Goal: Task Accomplishment & Management: Complete application form

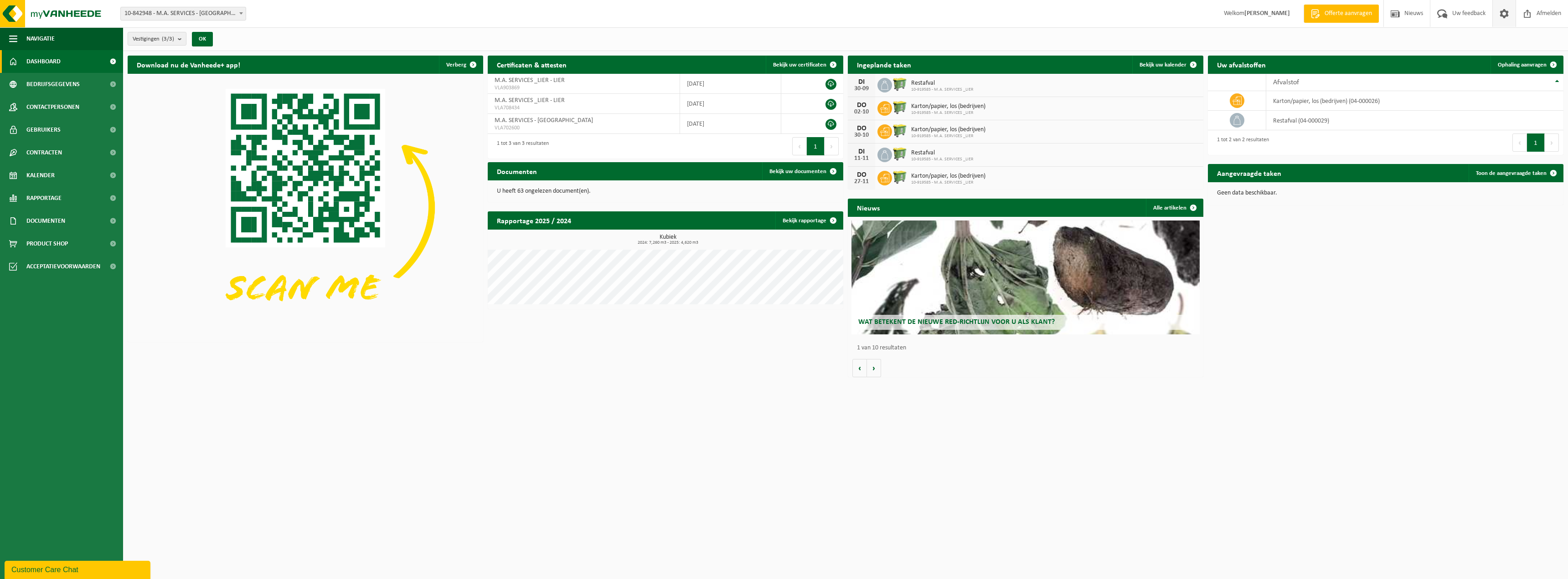
click at [1499, 11] on span at bounding box center [1504, 13] width 13 height 27
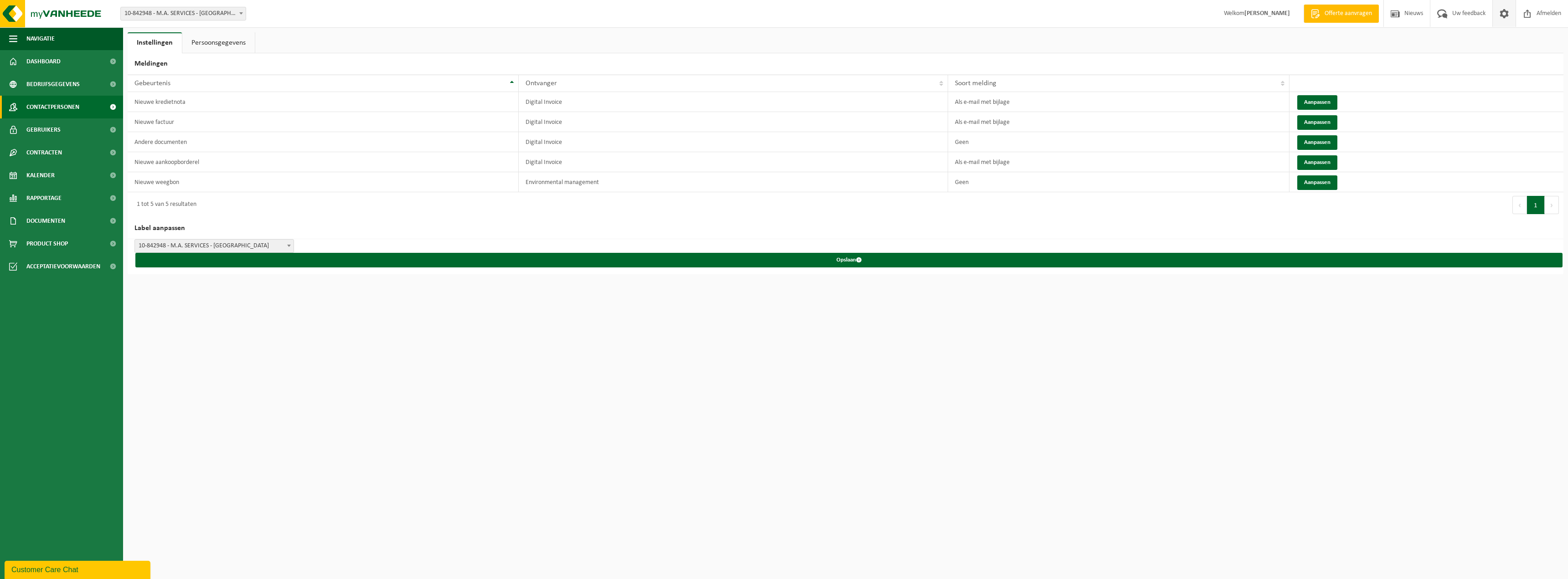
click at [63, 103] on span "Contactpersonen" at bounding box center [53, 107] width 53 height 23
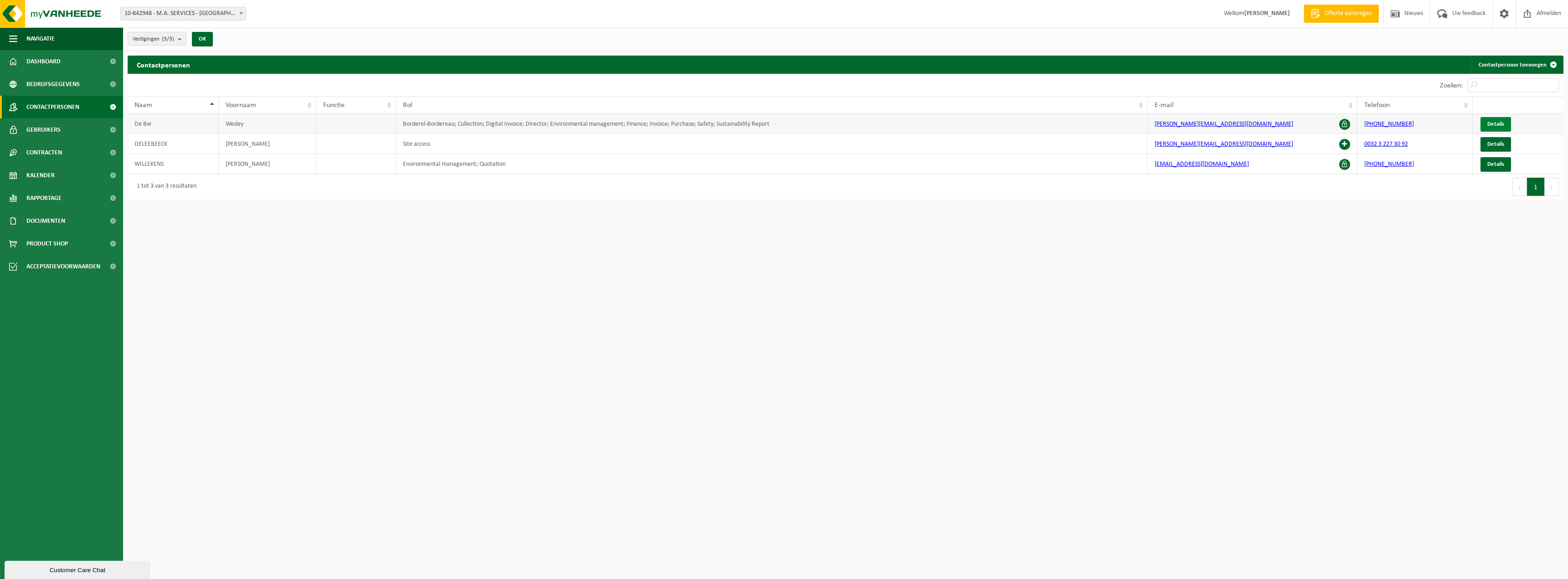
click at [1487, 122] on span "Details" at bounding box center [1495, 124] width 17 height 6
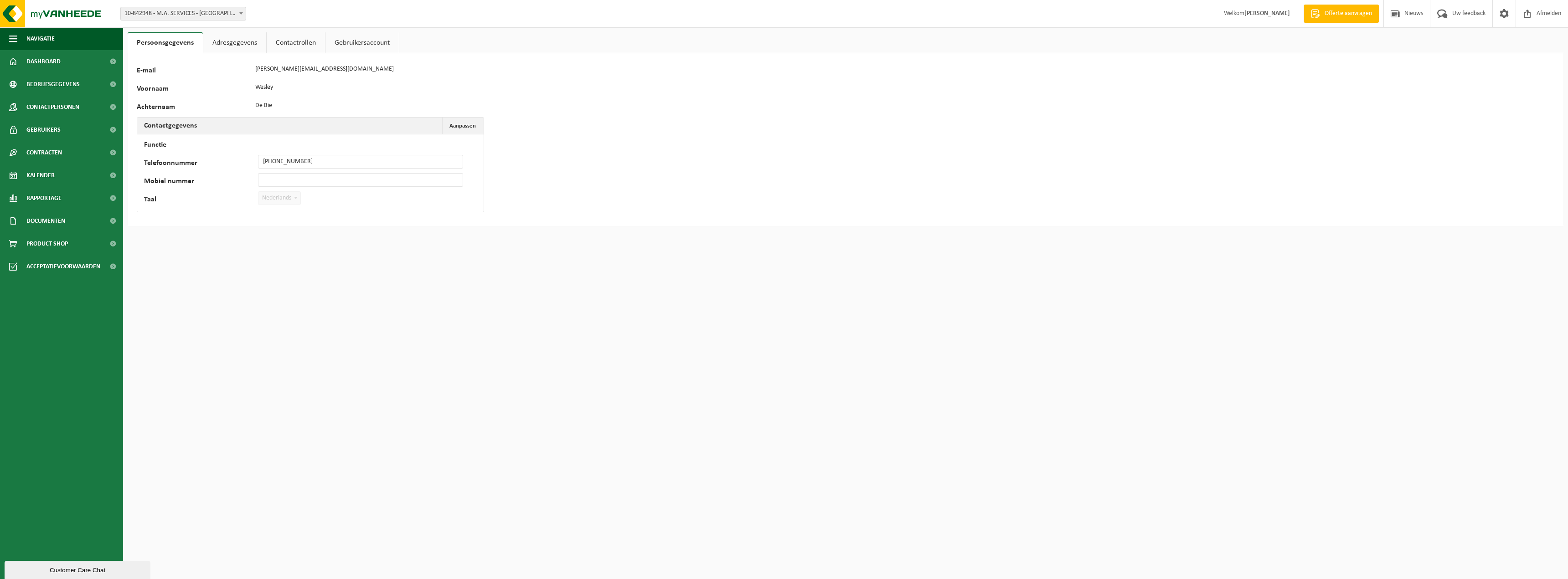
click at [240, 44] on link "Adresgegevens" at bounding box center [234, 42] width 63 height 21
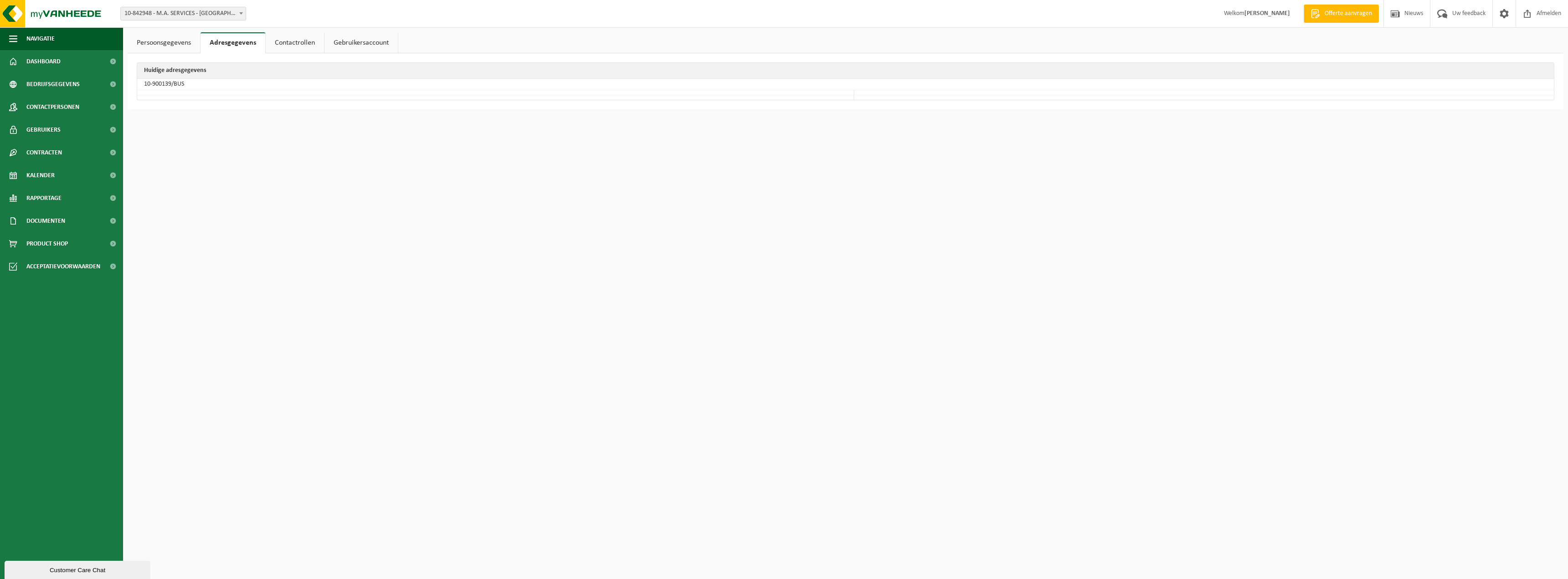
click at [290, 42] on link "Contactrollen" at bounding box center [295, 42] width 58 height 21
click at [361, 43] on link "Gebruikersaccount" at bounding box center [361, 42] width 73 height 21
click at [201, 83] on td "[PERSON_NAME][EMAIL_ADDRESS][DOMAIN_NAME]" at bounding box center [845, 84] width 1416 height 11
click at [178, 45] on link "Persoonsgegevens" at bounding box center [164, 42] width 72 height 21
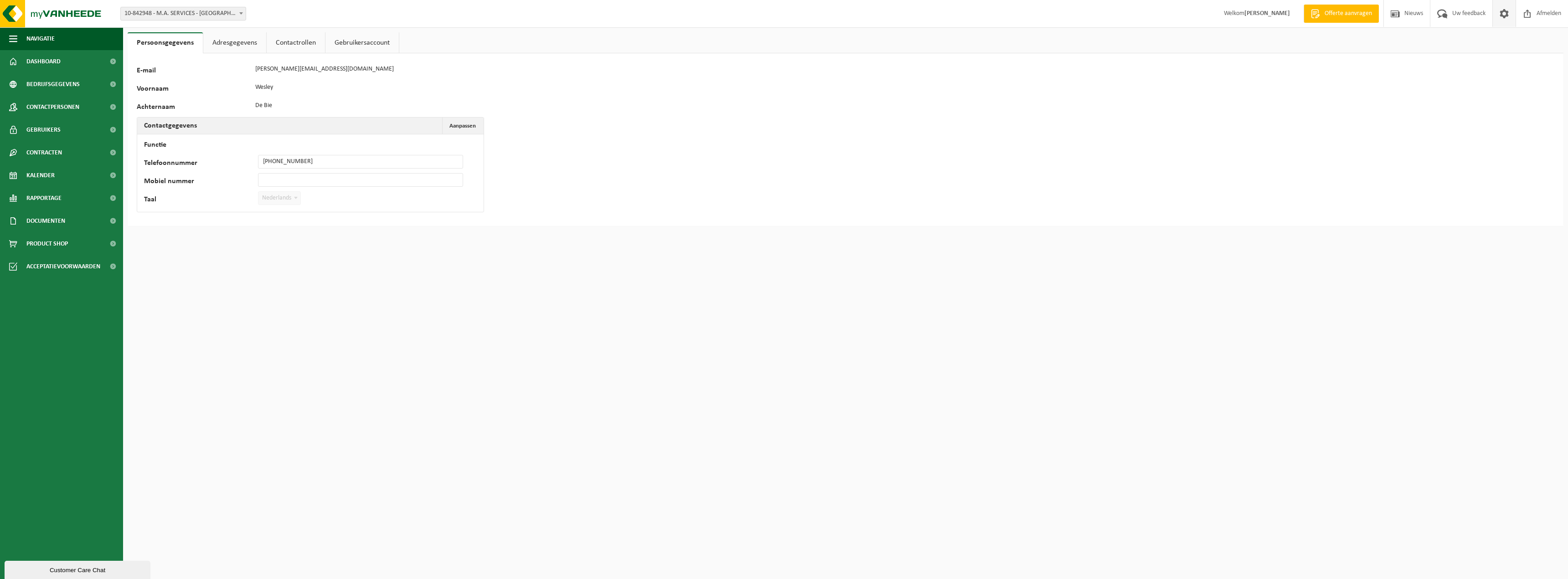
click at [1501, 15] on span at bounding box center [1504, 13] width 13 height 27
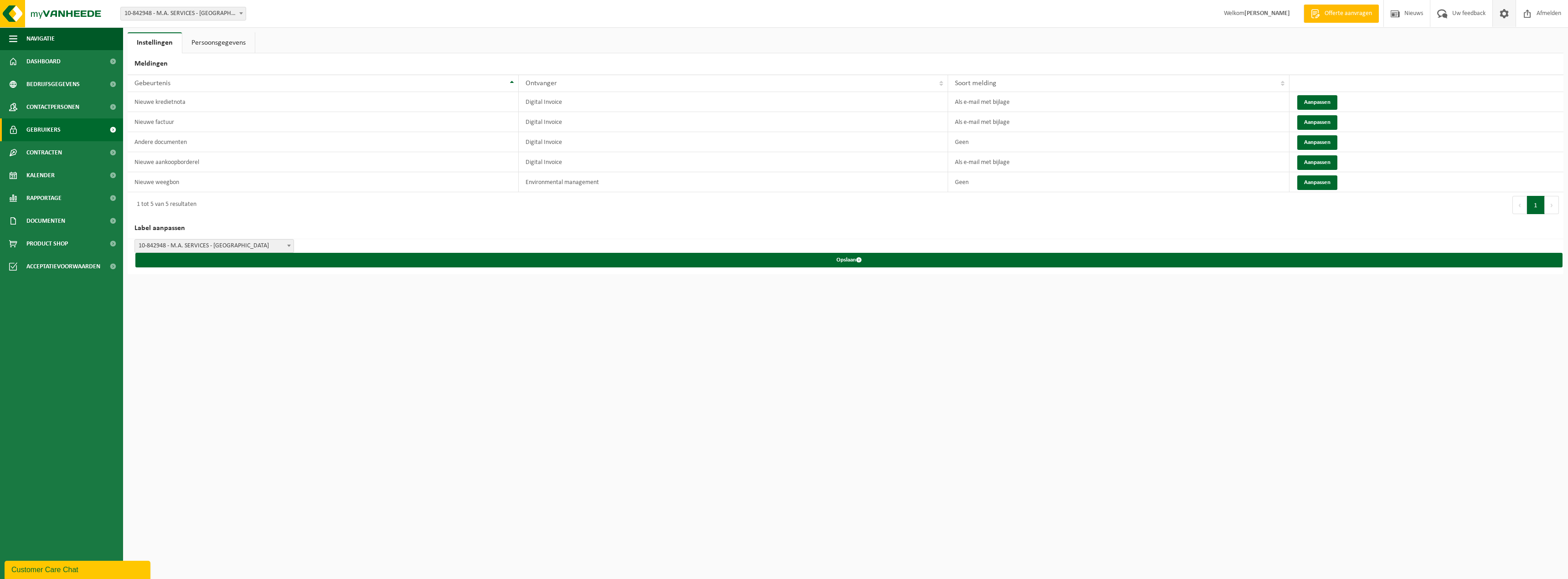
click at [57, 129] on span "Gebruikers" at bounding box center [43, 130] width 34 height 23
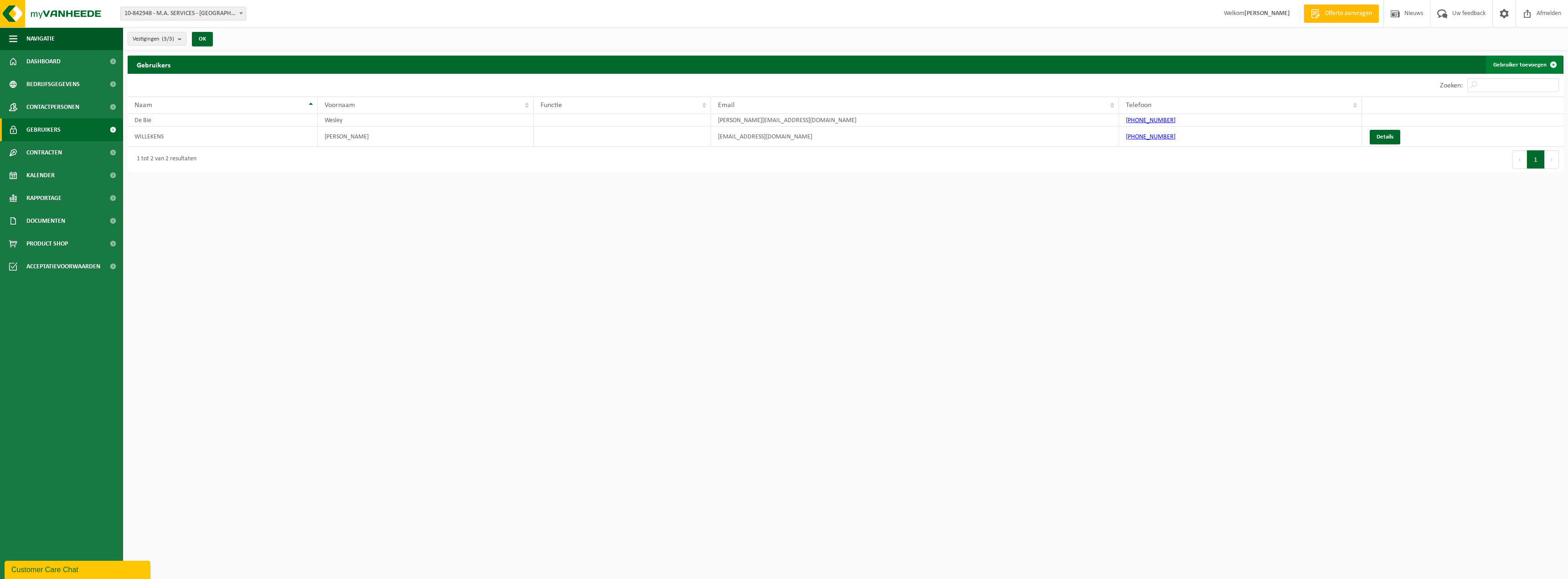
click at [1555, 63] on span at bounding box center [1553, 64] width 18 height 18
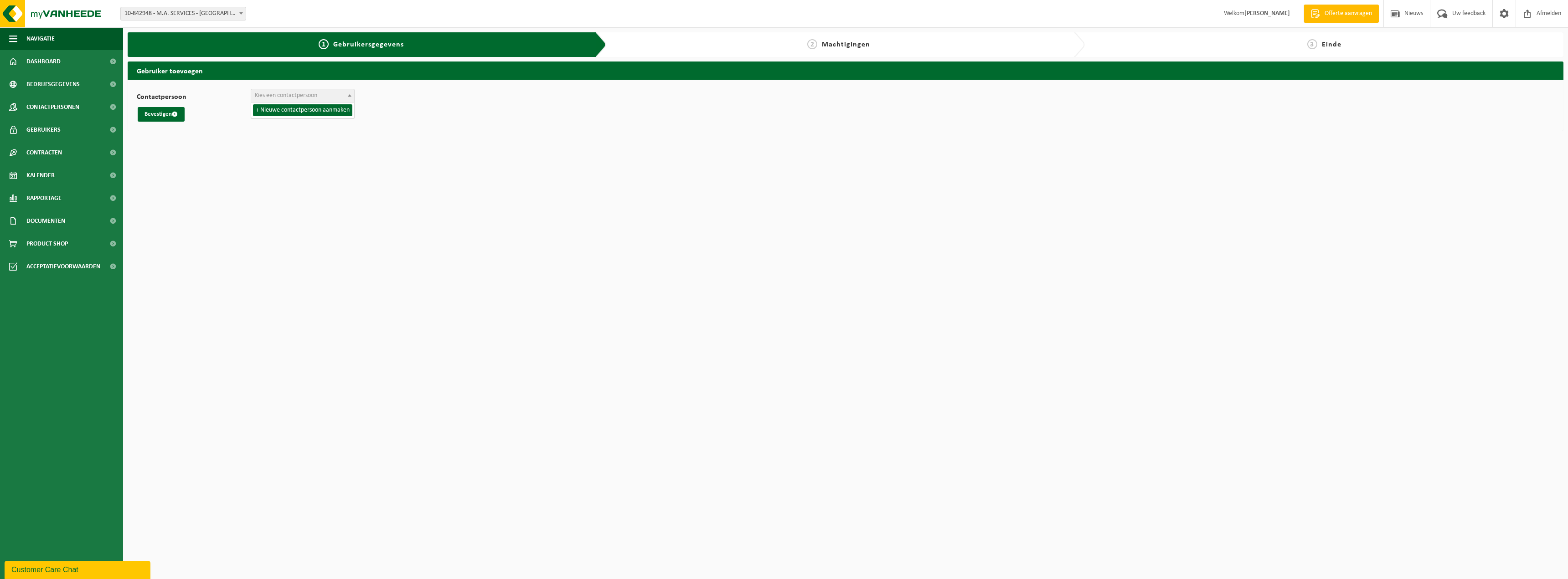
click at [351, 95] on b at bounding box center [349, 95] width 3 height 2
select select "0"
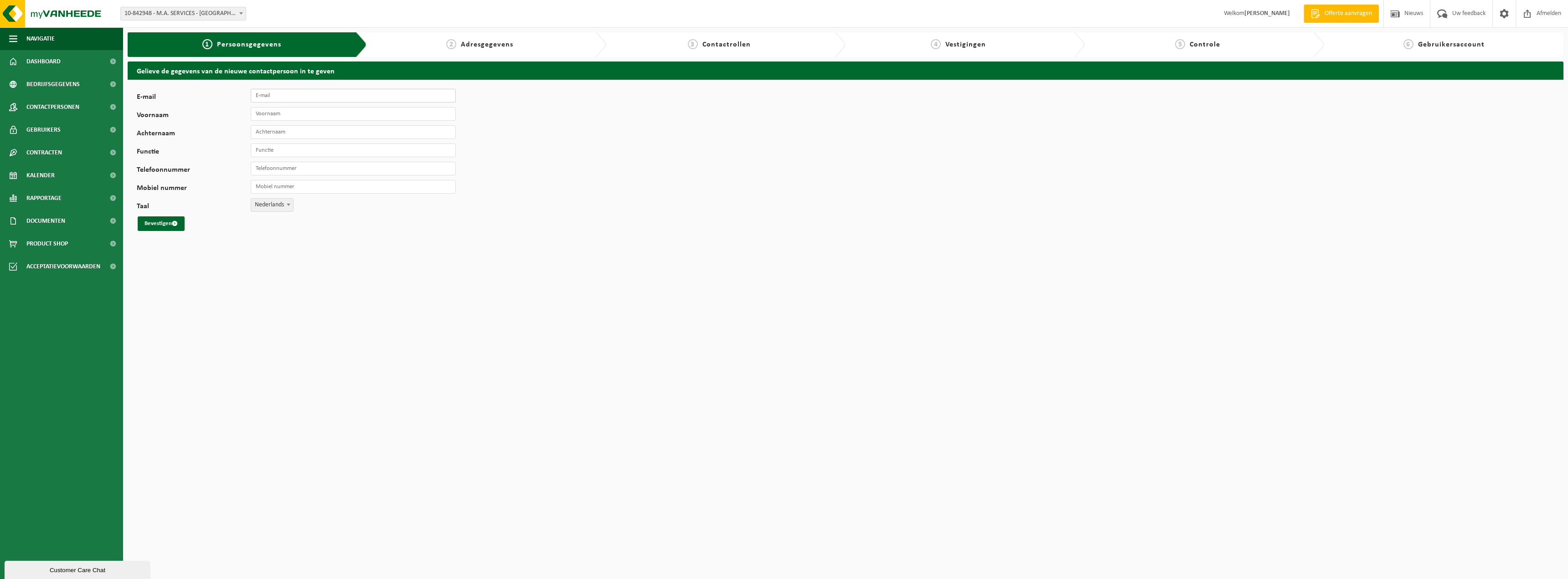
click at [303, 95] on input "E-mail" at bounding box center [353, 95] width 205 height 13
type input "[EMAIL_ADDRESS][DOMAIN_NAME]"
click at [283, 111] on input "Voornaam" at bounding box center [353, 114] width 205 height 13
type input "Tom"
type input "DeMeyer"
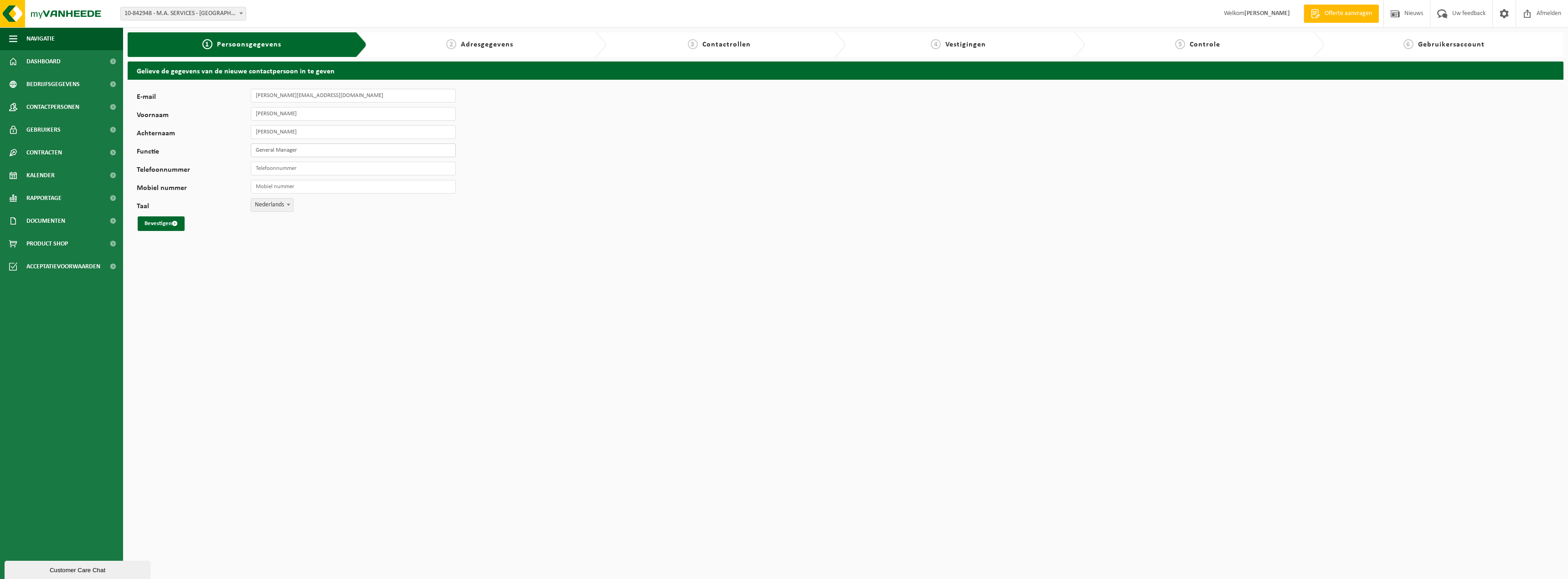
type input "General Manager"
drag, startPoint x: 297, startPoint y: 164, endPoint x: 234, endPoint y: 166, distance: 63.0
click at [234, 166] on div "Telefoonnummer +32 475 78 44 66" at bounding box center [301, 168] width 328 height 13
type input "[PHONE_NUMBER]"
click at [269, 190] on input "Mobiel nummer" at bounding box center [353, 186] width 205 height 13
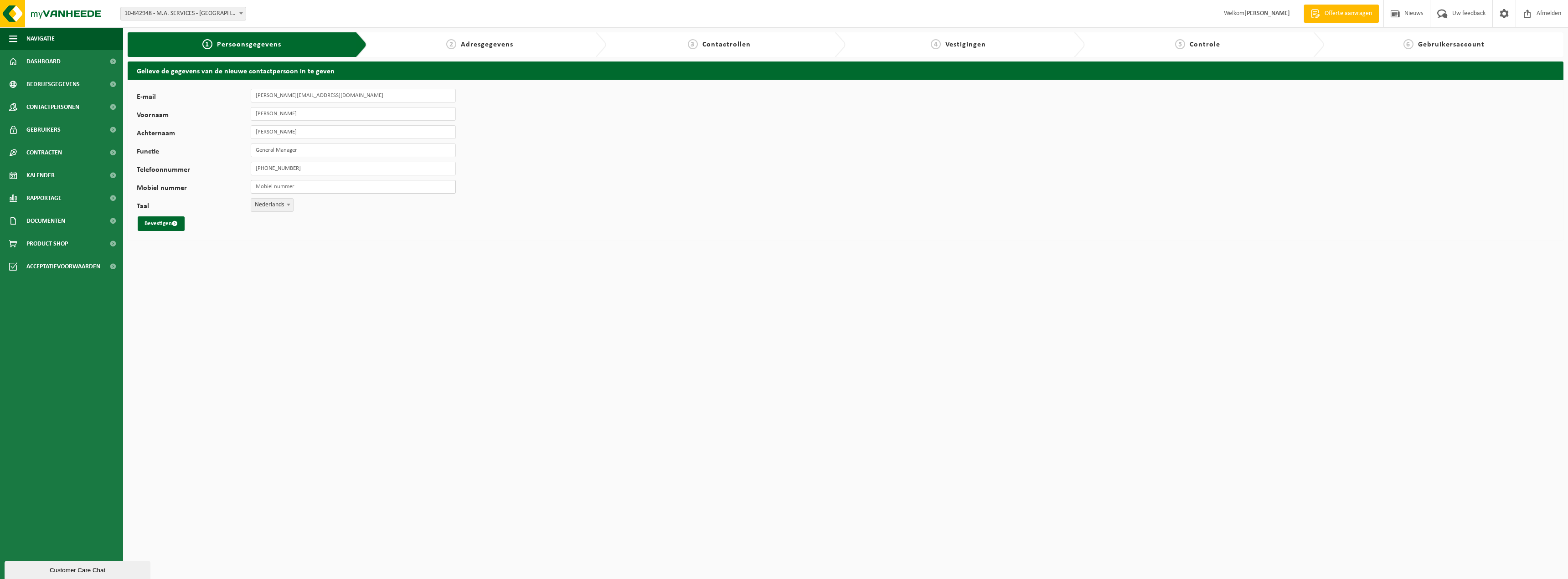
paste input "[PHONE_NUMBER]"
type input "[PHONE_NUMBER]"
drag, startPoint x: 298, startPoint y: 166, endPoint x: 245, endPoint y: 164, distance: 53.0
click at [245, 164] on div "Telefoonnummer +32 475 78 44 66" at bounding box center [301, 168] width 328 height 13
type input "[PHONE_NUMBER]"
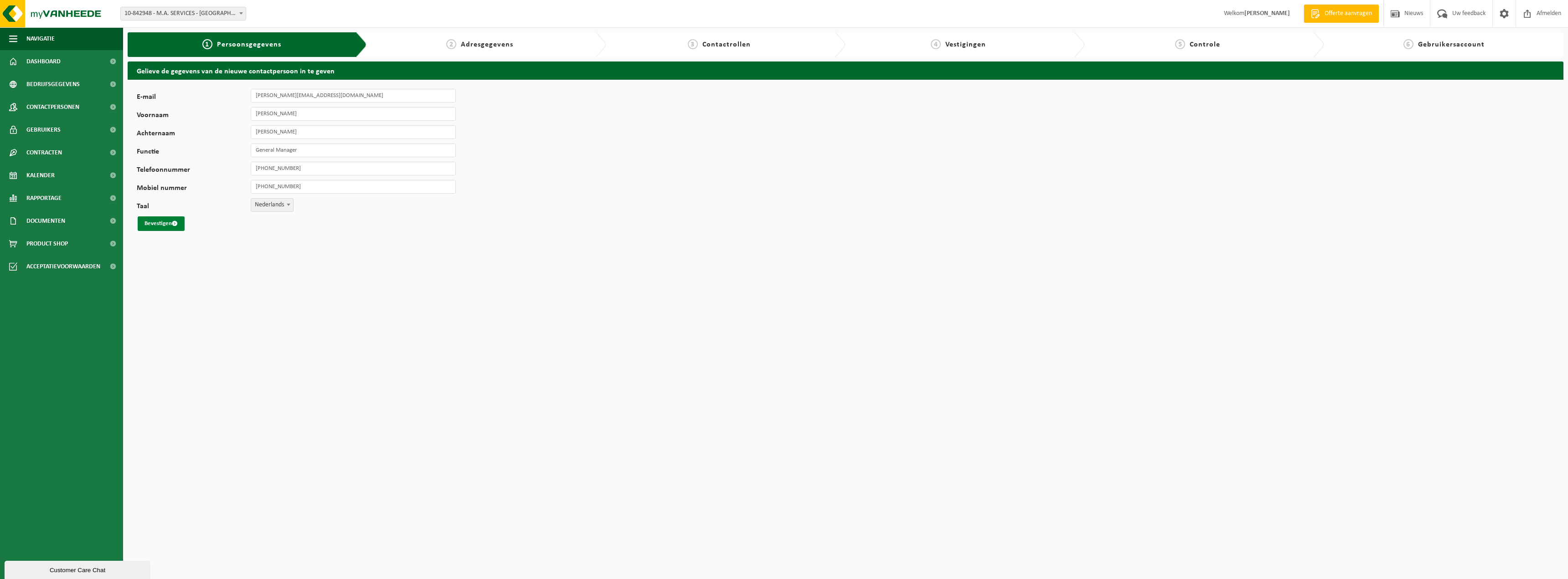
click at [162, 223] on button "Bevestigen" at bounding box center [161, 224] width 47 height 15
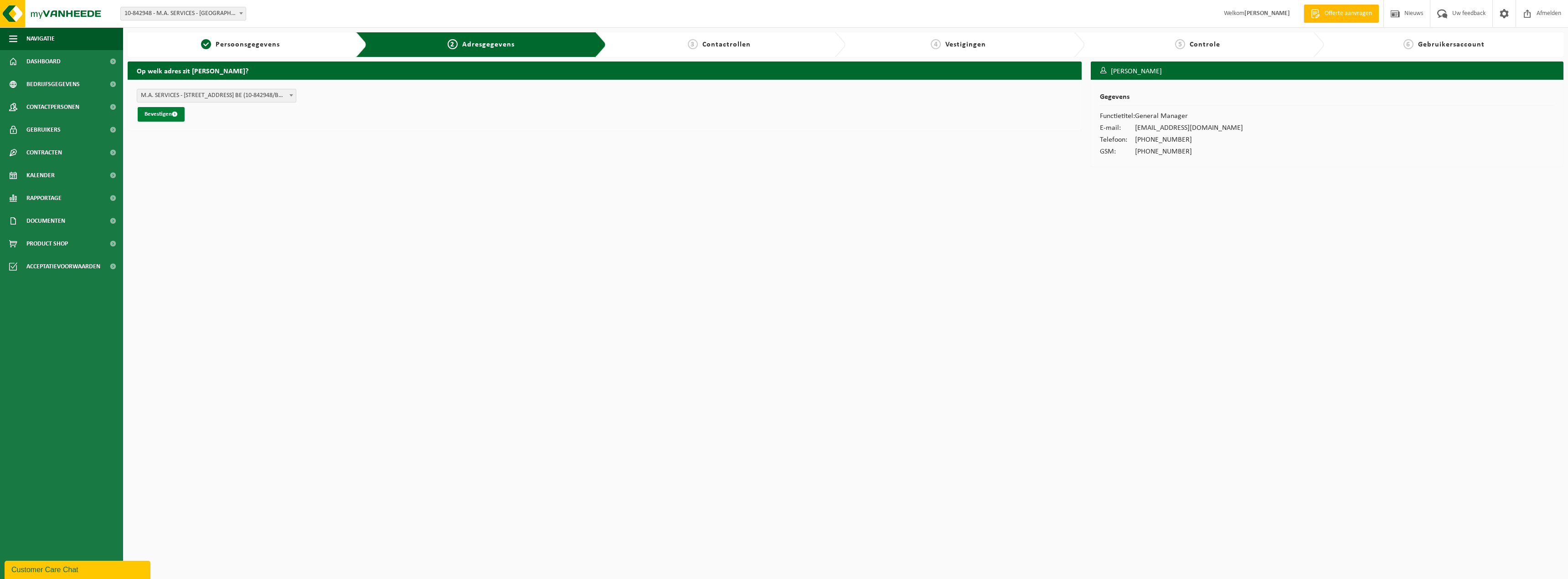
click at [162, 116] on button "Bevestigen" at bounding box center [161, 114] width 47 height 15
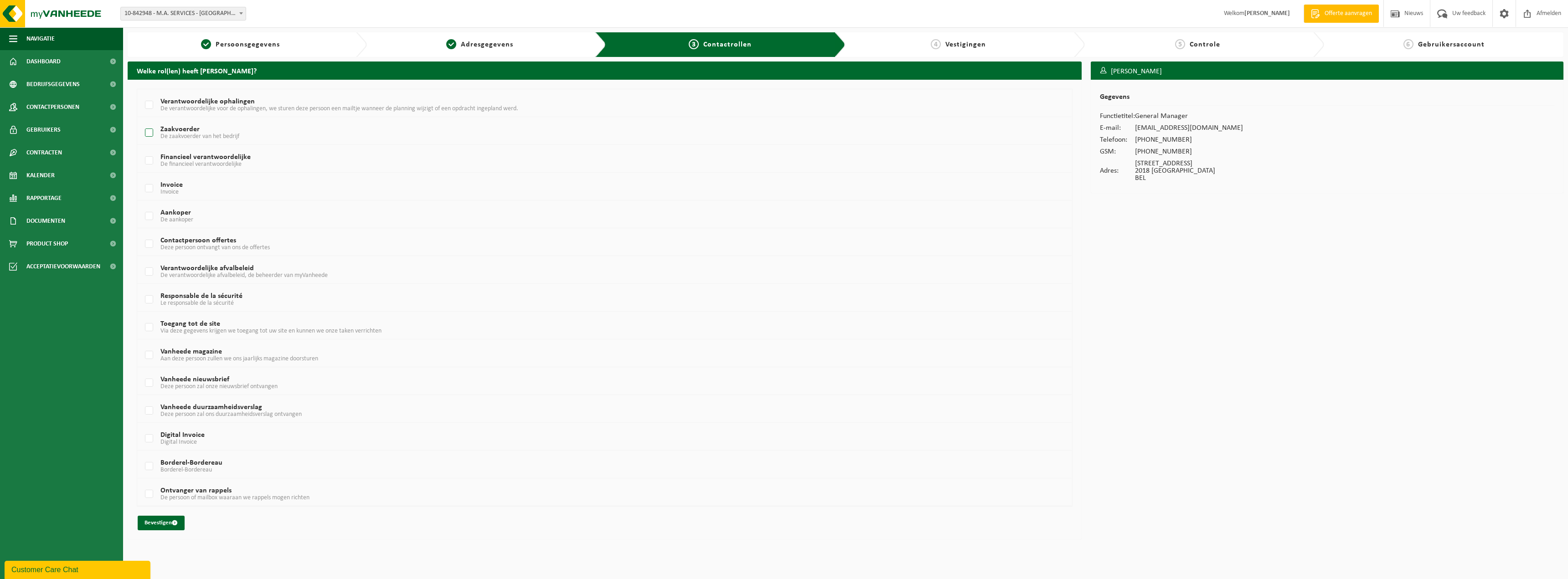
click at [148, 130] on label "Zaakvoerder De zaakvoerder van het bedrijf" at bounding box center [561, 133] width 837 height 13
click at [142, 122] on input "Zaakvoerder De zaakvoerder van het bedrijf" at bounding box center [141, 121] width 1 height 1
checkbox input "true"
click at [147, 108] on label "Verantwoordelijke ophalingen De verantwoordelijke voor de ophalingen, we sturen…" at bounding box center [561, 105] width 837 height 13
click at [142, 94] on input "Verantwoordelijke ophalingen De verantwoordelijke voor de ophalingen, we sturen…" at bounding box center [141, 93] width 1 height 1
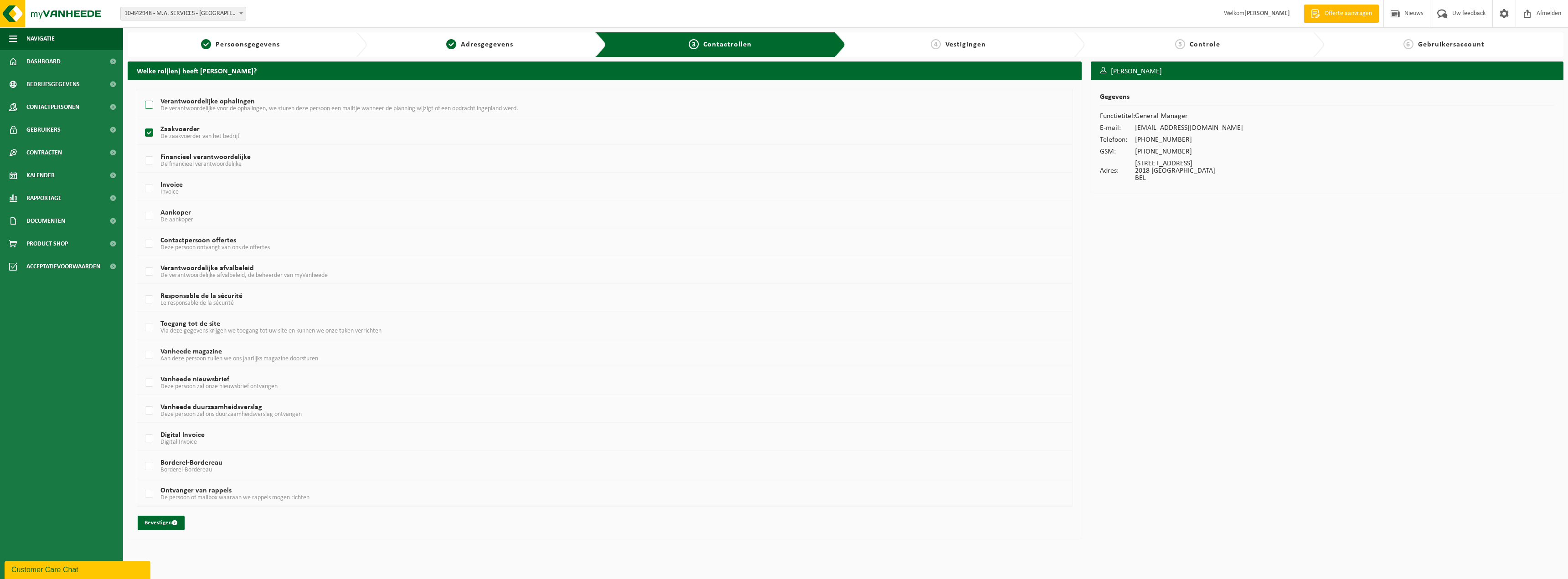
checkbox input "true"
click at [146, 158] on label "Financieel verantwoordelijke De financieel verantwoordelijke" at bounding box center [561, 161] width 837 height 13
click at [142, 150] on input "Financieel verantwoordelijke De financieel verantwoordelijke" at bounding box center [141, 149] width 1 height 1
checkbox input "true"
click at [146, 188] on label "Invoice Invoice" at bounding box center [561, 188] width 837 height 13
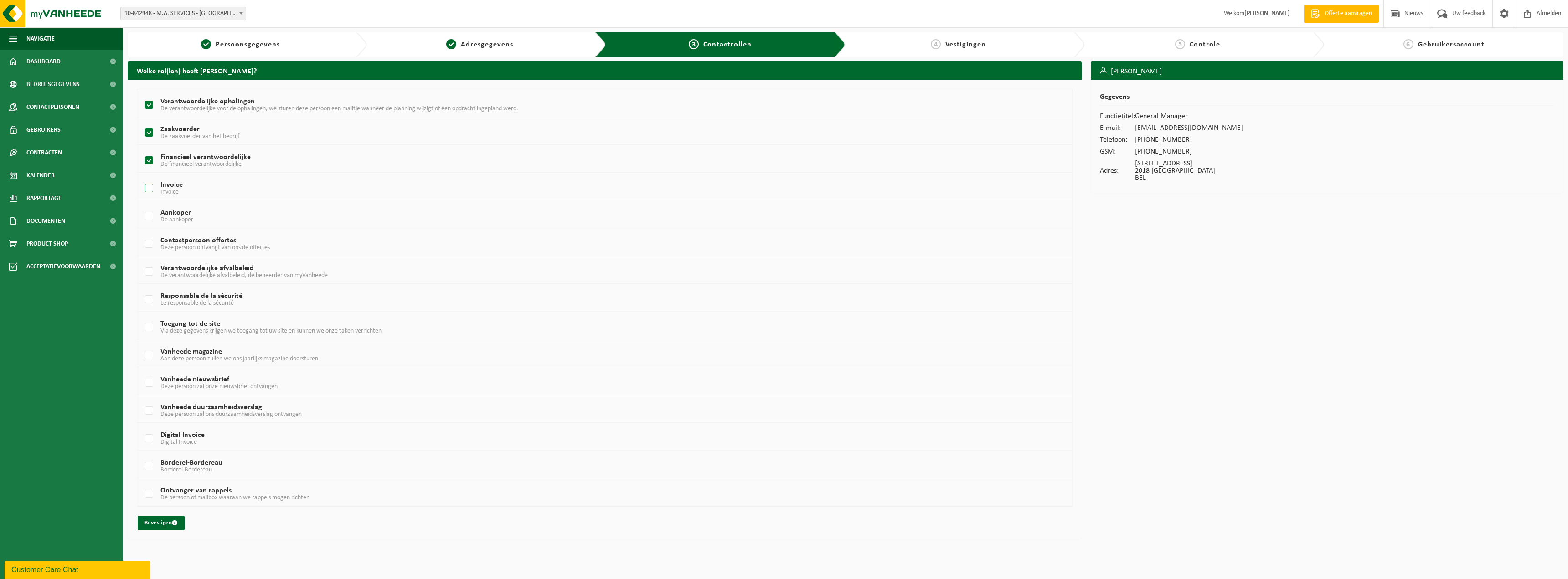
click at [142, 177] on input "Invoice Invoice" at bounding box center [141, 177] width 1 height 1
checkbox input "true"
click at [147, 218] on label "Aankoper De aankoper" at bounding box center [561, 216] width 837 height 13
click at [142, 205] on input "Aankoper De aankoper" at bounding box center [141, 204] width 1 height 1
checkbox input "true"
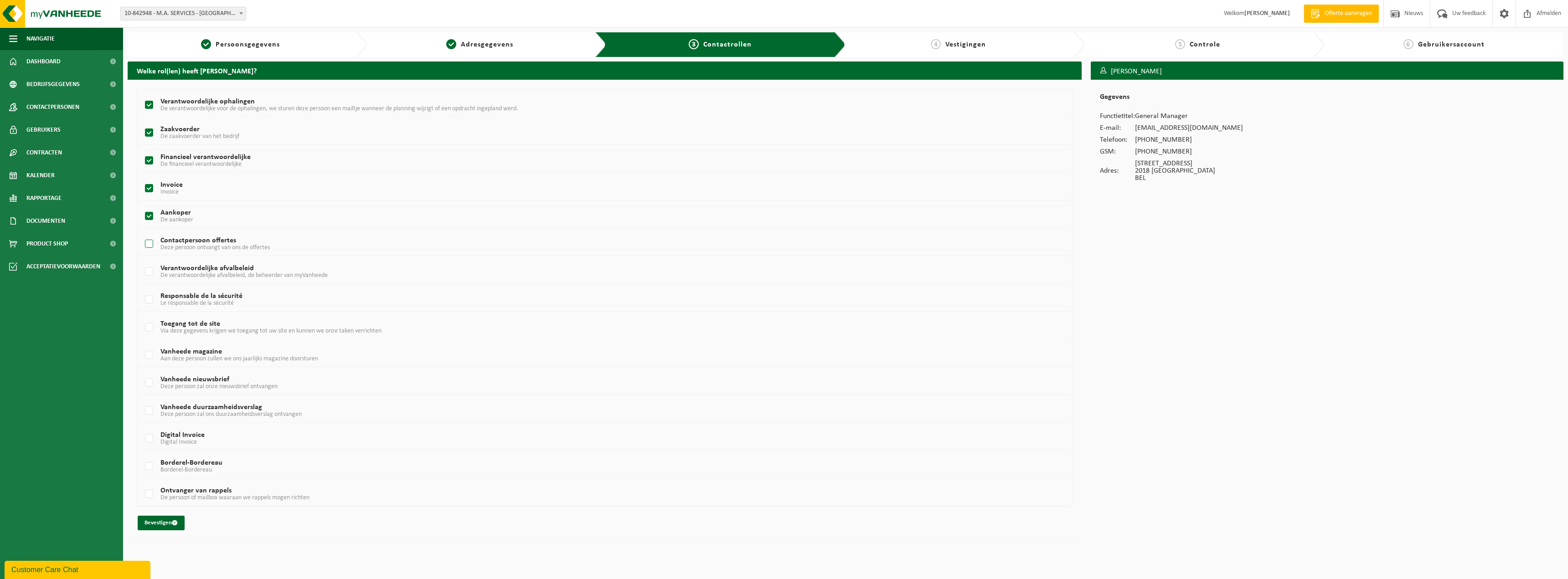
click at [149, 248] on label "Contactpersoon offertes Deze persoon ontvangt van ons de offertes" at bounding box center [561, 244] width 837 height 13
click at [142, 233] on input "Contactpersoon offertes Deze persoon ontvangt van ons de offertes" at bounding box center [141, 232] width 1 height 1
checkbox input "true"
click at [143, 270] on label "Verantwoordelijke afvalbeleid De verantwoordelijke afvalbeleid, de beheerder va…" at bounding box center [561, 272] width 837 height 13
click at [142, 260] on input "Verantwoordelijke afvalbeleid De verantwoordelijke afvalbeleid, de beheerder va…" at bounding box center [141, 260] width 1 height 1
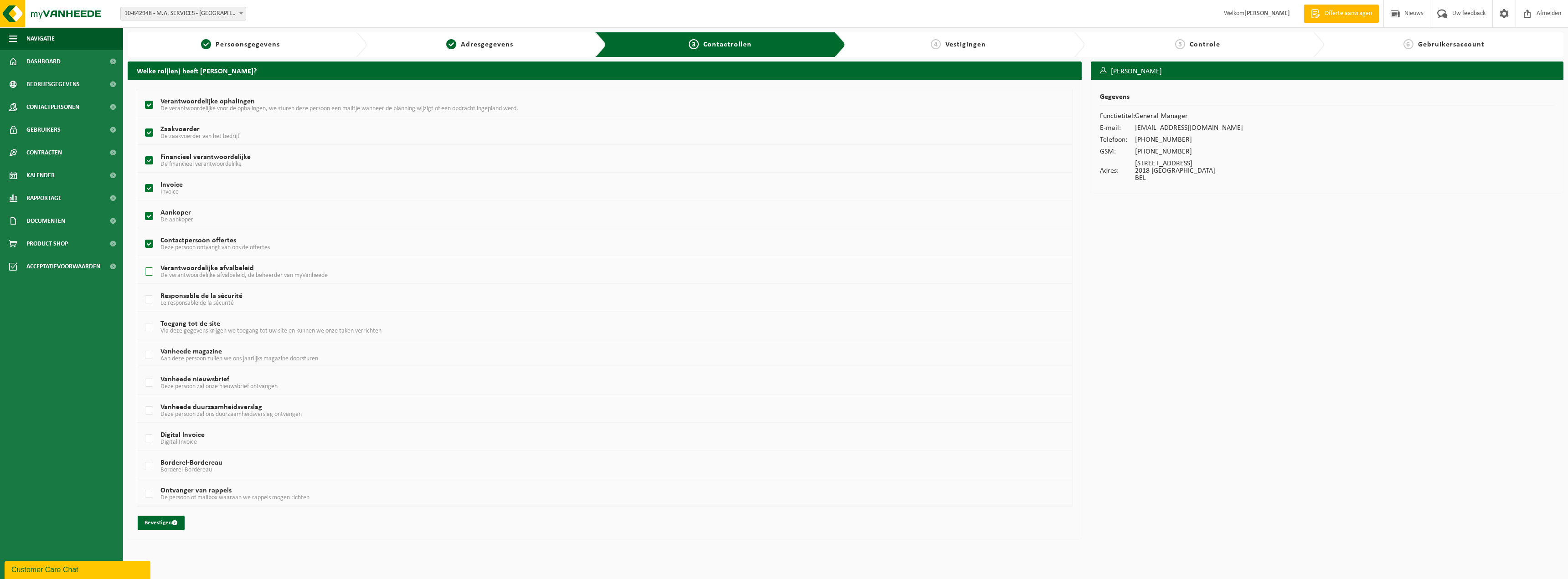
checkbox input "true"
click at [152, 297] on label "Responsable de la sécurité Le responsable de la sécurité" at bounding box center [561, 300] width 837 height 13
click at [142, 288] on input "Responsable de la sécurité Le responsable de la sécurité" at bounding box center [141, 288] width 1 height 1
checkbox input "true"
click at [146, 330] on label "Toegang tot de site Via deze gegevens krijgen we toegang tot uw site en kunnen …" at bounding box center [561, 327] width 837 height 13
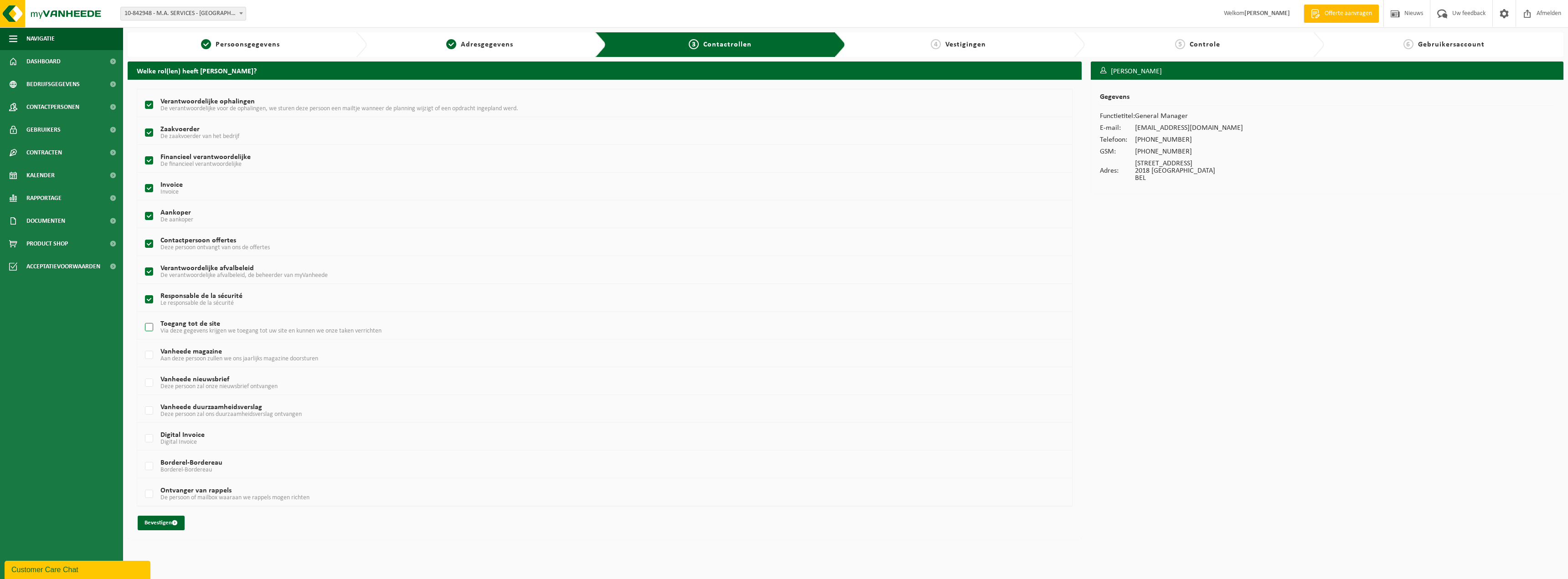
click at [142, 316] on input "Toegang tot de site Via deze gegevens krijgen we toegang tot uw site en kunnen …" at bounding box center [141, 316] width 1 height 1
checkbox input "true"
click at [147, 356] on label "Vanheede magazine Aan deze persoon zullen we ons jaarlijks magazine doorsturen" at bounding box center [561, 355] width 837 height 13
click at [142, 344] on input "Vanheede magazine Aan deze persoon zullen we ons jaarlijks magazine doorsturen" at bounding box center [141, 343] width 1 height 1
checkbox input "true"
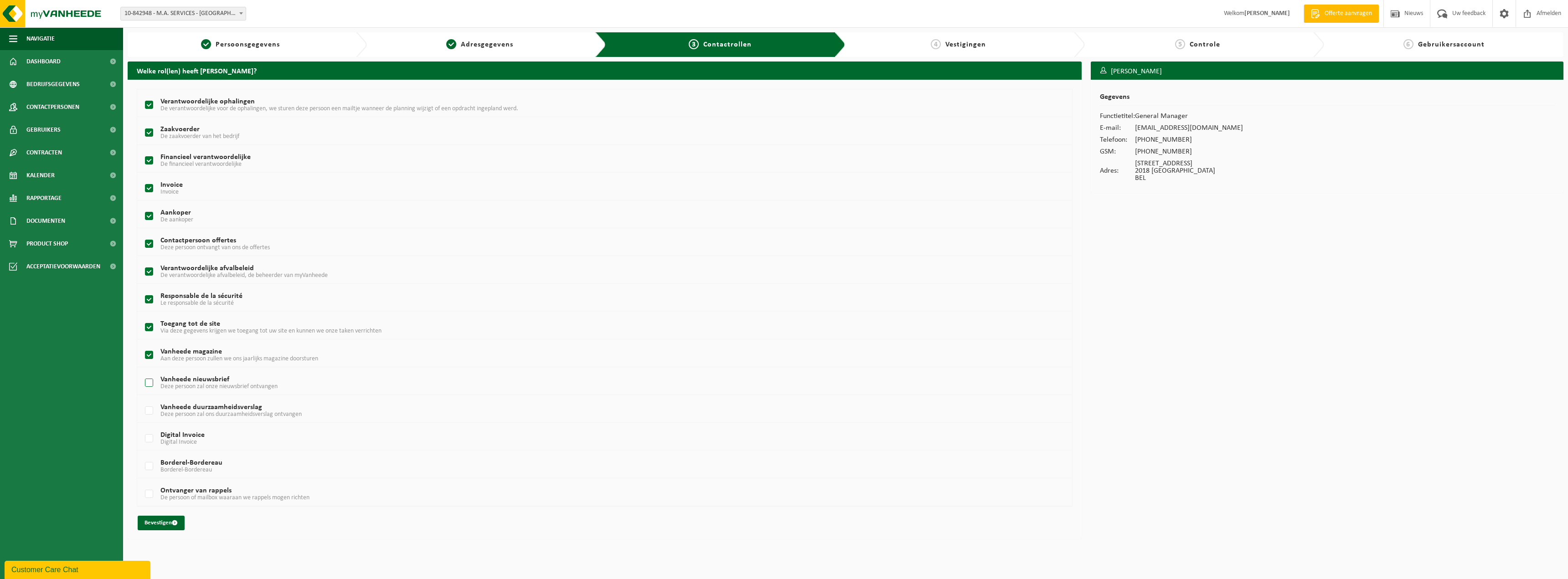
click at [152, 386] on label "Vanheede nieuwsbrief Deze persoon zal onze nieuwsbrief ontvangen" at bounding box center [561, 383] width 837 height 13
click at [142, 372] on input "Vanheede nieuwsbrief Deze persoon zal onze nieuwsbrief ontvangen" at bounding box center [141, 371] width 1 height 1
checkbox input "true"
click at [144, 408] on label "Vanheede duurzaamheidsverslag Deze persoon zal ons duurzaamheidsverslag ontvang…" at bounding box center [561, 411] width 837 height 13
click at [142, 399] on input "Vanheede duurzaamheidsverslag Deze persoon zal ons duurzaamheidsverslag ontvang…" at bounding box center [141, 399] width 1 height 1
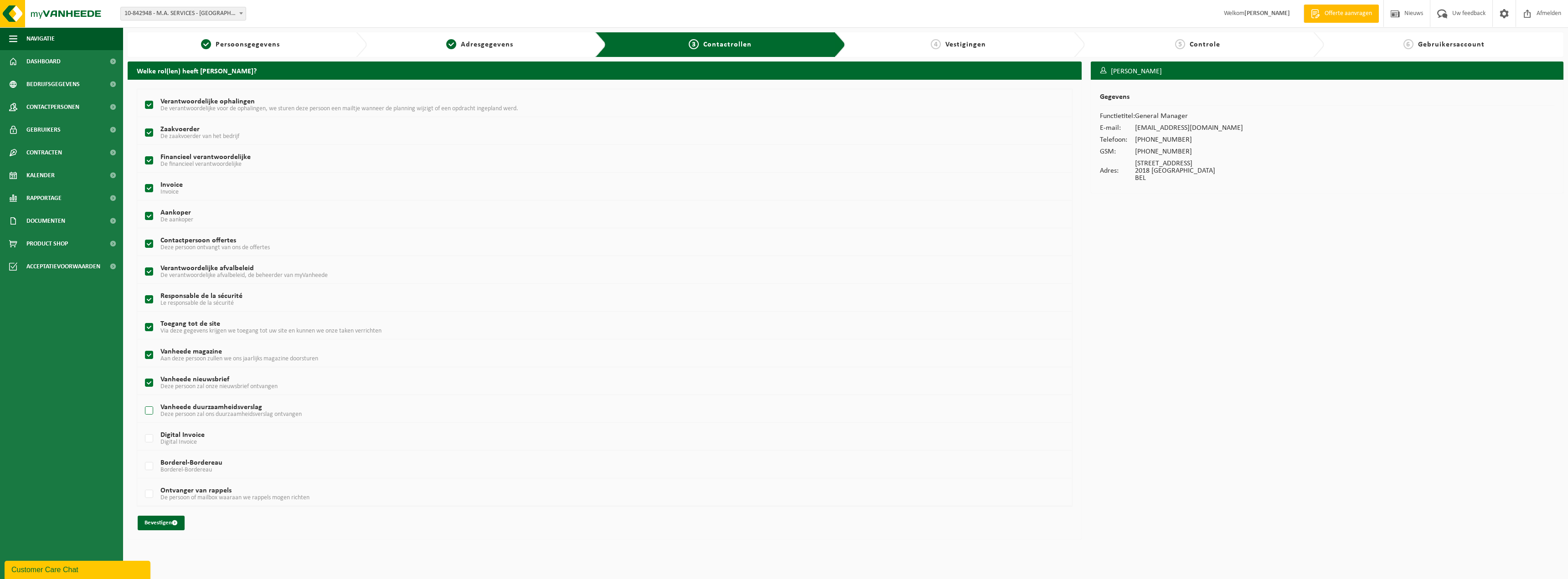
checkbox input "true"
click at [150, 436] on label "Digital Invoice Digital Invoice" at bounding box center [561, 439] width 837 height 13
click at [142, 427] on input "Digital Invoice Digital Invoice" at bounding box center [141, 427] width 1 height 1
checkbox input "true"
click at [144, 470] on label "Borderel-Bordereau Borderel-Bordereau" at bounding box center [561, 466] width 837 height 13
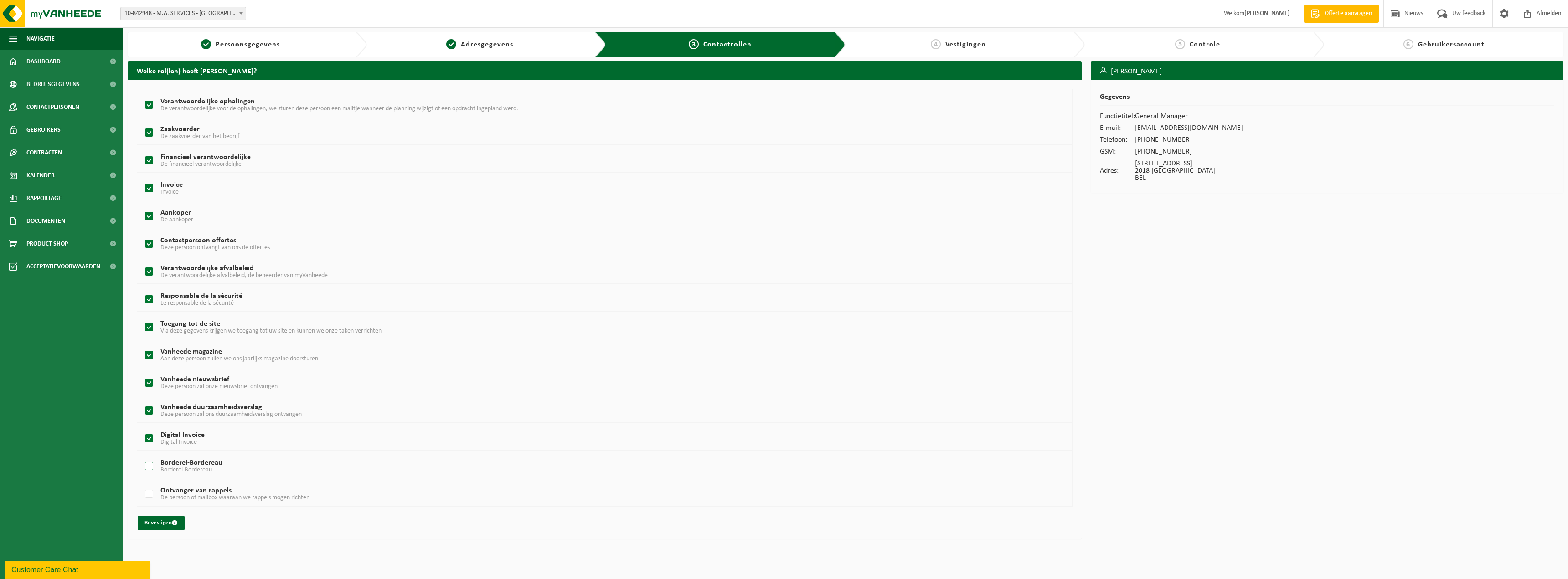
click at [142, 455] on input "Borderel-Bordereau Borderel-Bordereau" at bounding box center [141, 455] width 1 height 1
checkbox input "true"
click at [148, 492] on label "Ontvanger van rappels De persoon of mailbox waaraan we rappels mogen richten" at bounding box center [561, 494] width 837 height 13
click at [142, 483] on input "Ontvanger van rappels De persoon of mailbox waaraan we rappels mogen richten" at bounding box center [141, 482] width 1 height 1
checkbox input "true"
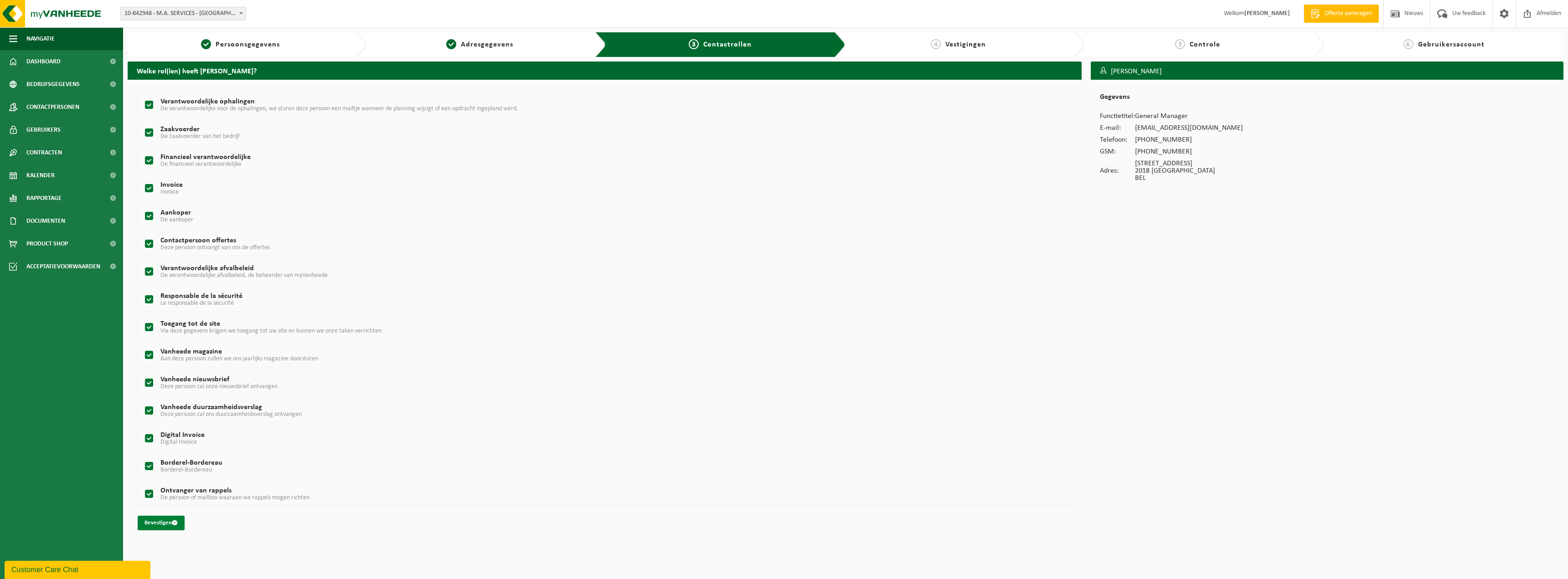
click at [165, 522] on button "Bevestigen" at bounding box center [161, 523] width 47 height 15
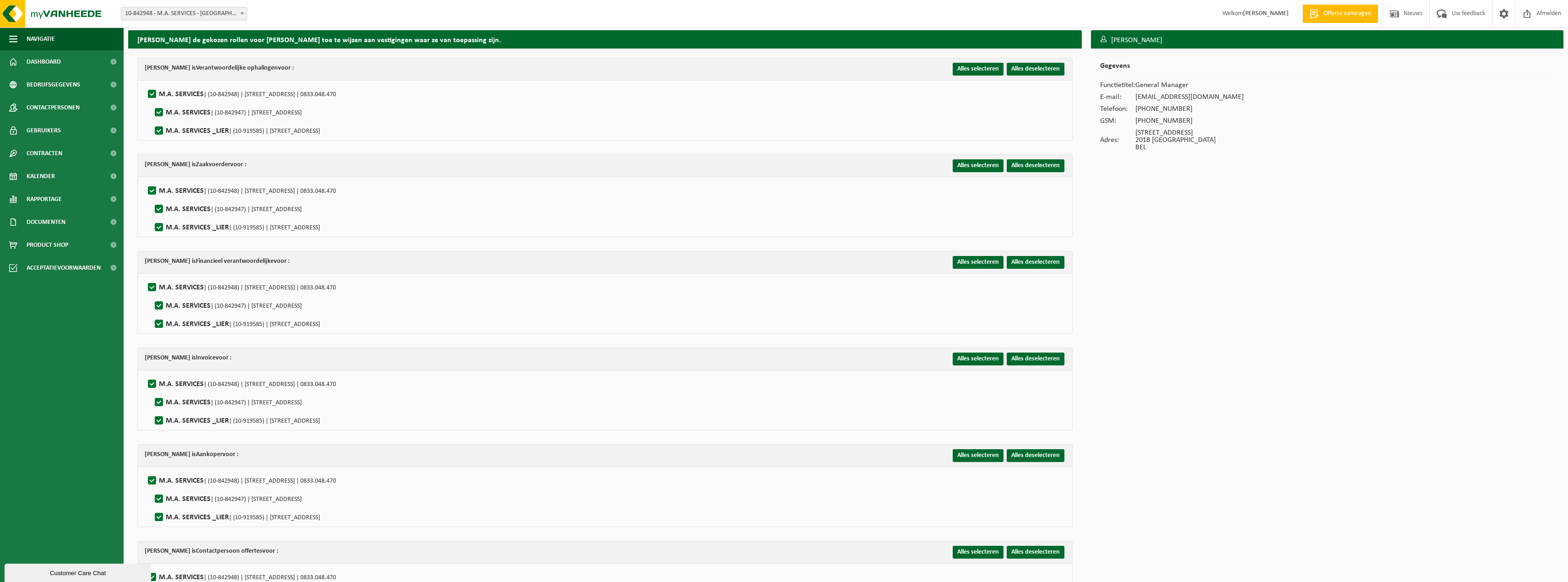
scroll to position [46, 0]
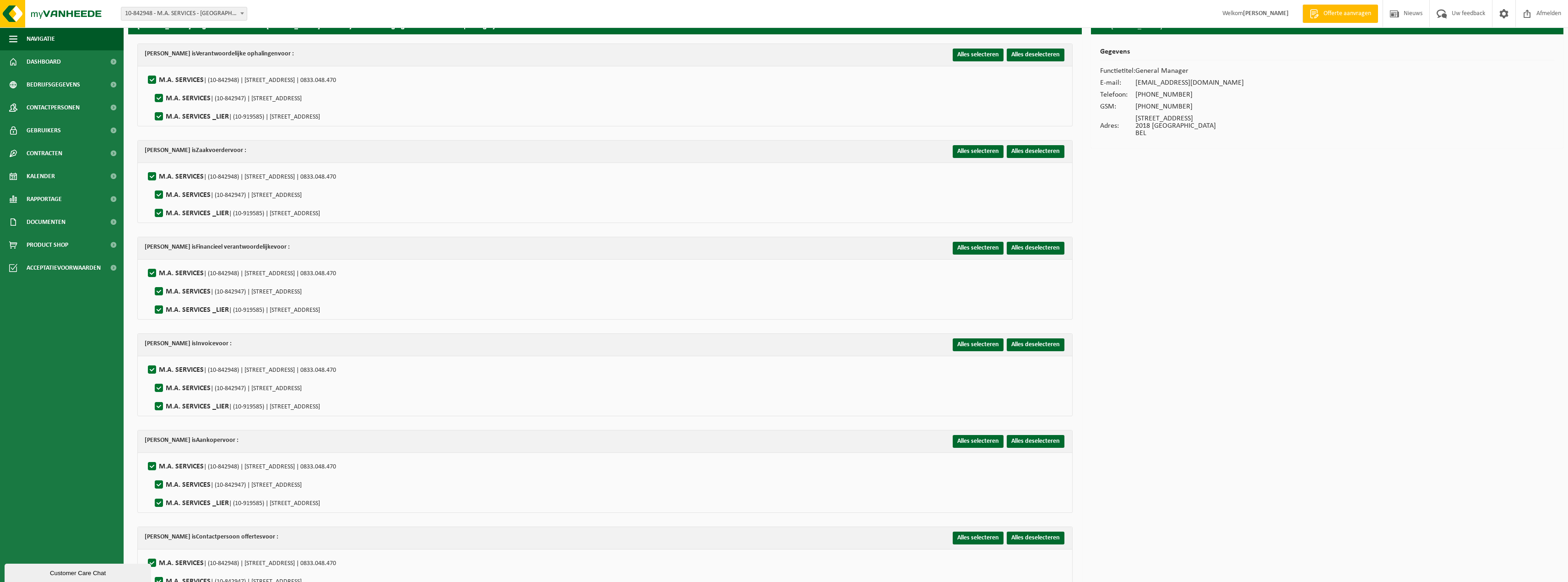
click at [160, 96] on label"] "M.A. SERVICES | (10-842947) | NOORDERLAAN 113, 2030 ANTWERPEN" at bounding box center [228, 98] width 149 height 13
click at [152, 87] on input "M.A. SERVICES | (10-842947) | NOORDERLAAN 113, 2030 ANTWERPEN" at bounding box center [151, 87] width 1 height 1
checkbox input "false"
click at [159, 118] on label"] "M.A. SERVICES _LIER | (10-919585) | ANTWERPSESTEENWEG 491/C, 2500 LIER" at bounding box center [236, 117] width 167 height 13
click at [152, 105] on input "M.A. SERVICES _LIER | (10-919585) | ANTWERPSESTEENWEG 491/C, 2500 LIER" at bounding box center [151, 105] width 1 height 1
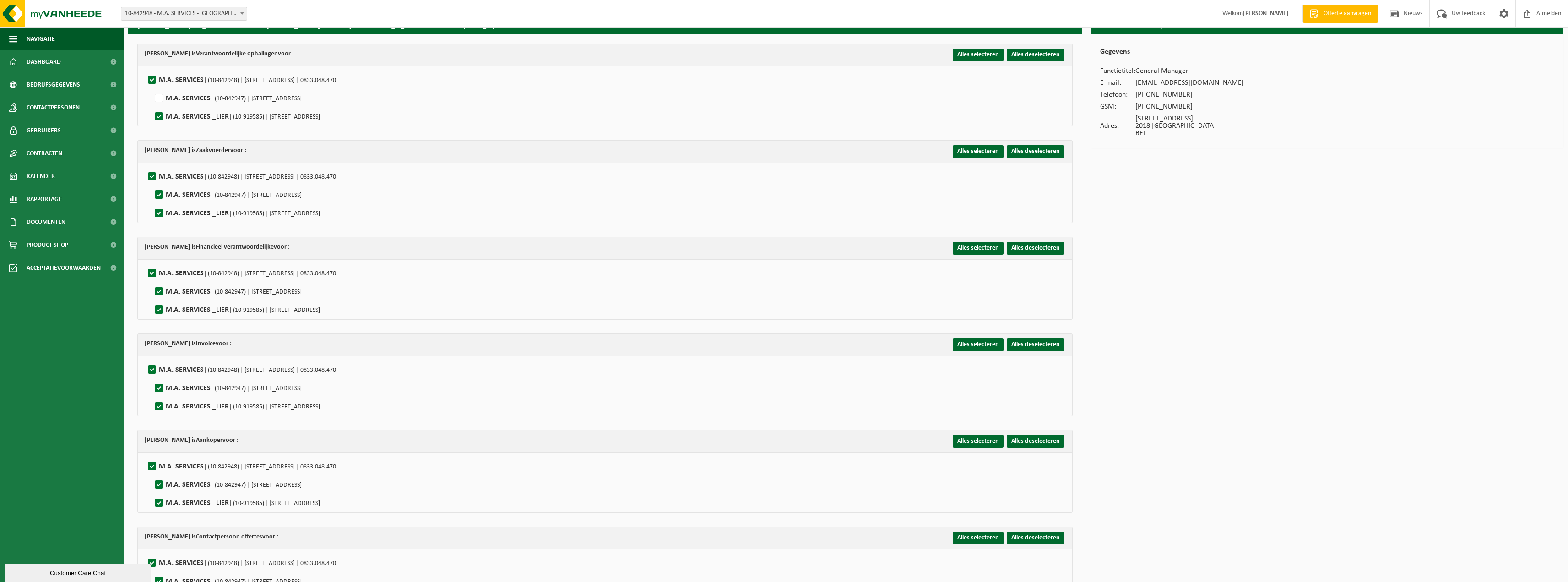
checkbox input "false"
click at [153, 81] on label"] "M.A. SERVICES | (10-842948) | HOVENIERSSTRAAT 30, 2018 ANTWERPEN | 0833.048.470" at bounding box center [241, 80] width 190 height 13
click at [145, 68] on input "M.A. SERVICES | (10-842948) | HOVENIERSSTRAAT 30, 2018 ANTWERPEN | 0833.048.470" at bounding box center [144, 68] width 1 height 1
checkbox input "false"
click at [160, 103] on label"] "M.A. SERVICES | (10-842947) | NOORDERLAAN 113, 2030 ANTWERPEN" at bounding box center [228, 98] width 149 height 13
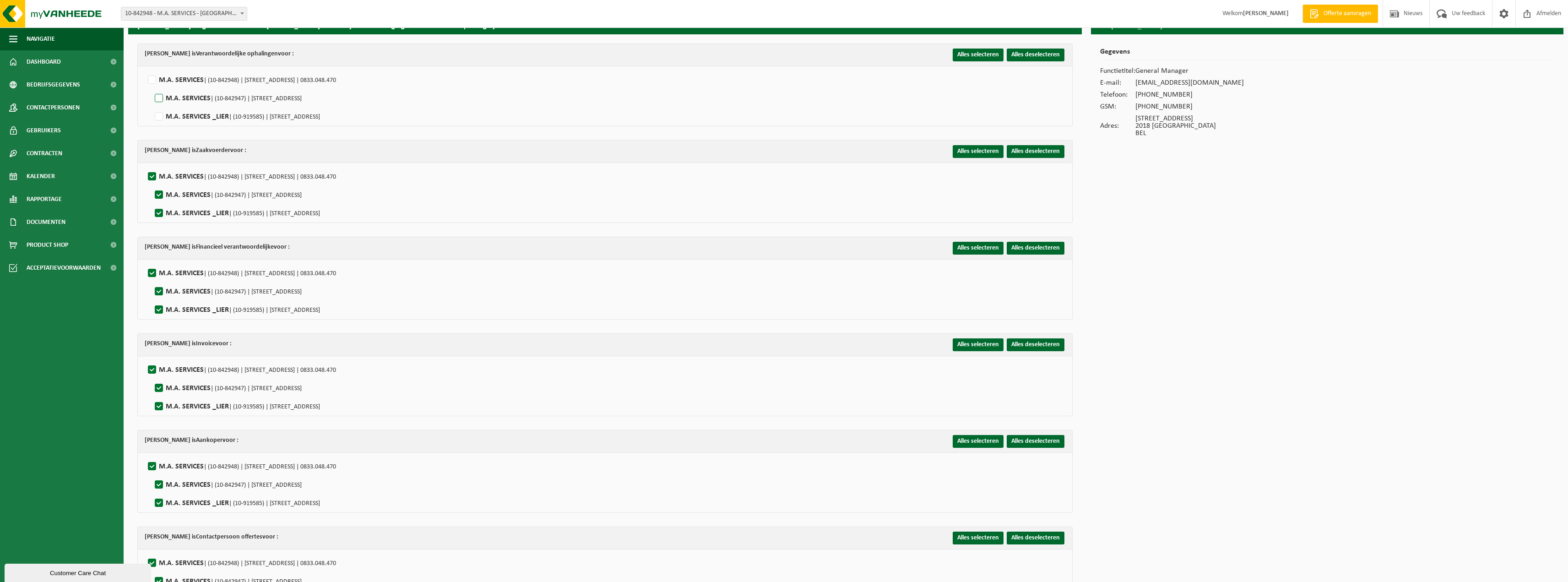
click at [152, 87] on input "M.A. SERVICES | (10-842947) | NOORDERLAAN 113, 2030 ANTWERPEN" at bounding box center [151, 87] width 1 height 1
click at [160, 97] on label"] "M.A. SERVICES | (10-842947) | NOORDERLAAN 113, 2030 ANTWERPEN" at bounding box center [228, 98] width 149 height 13
click at [152, 87] on input "M.A. SERVICES | (10-842947) | NOORDERLAAN 113, 2030 ANTWERPEN" at bounding box center [151, 87] width 1 height 1
checkbox input "false"
click at [161, 117] on label"] "M.A. SERVICES _LIER | (10-919585) | ANTWERPSESTEENWEG 491/C, 2500 LIER" at bounding box center [236, 117] width 167 height 13
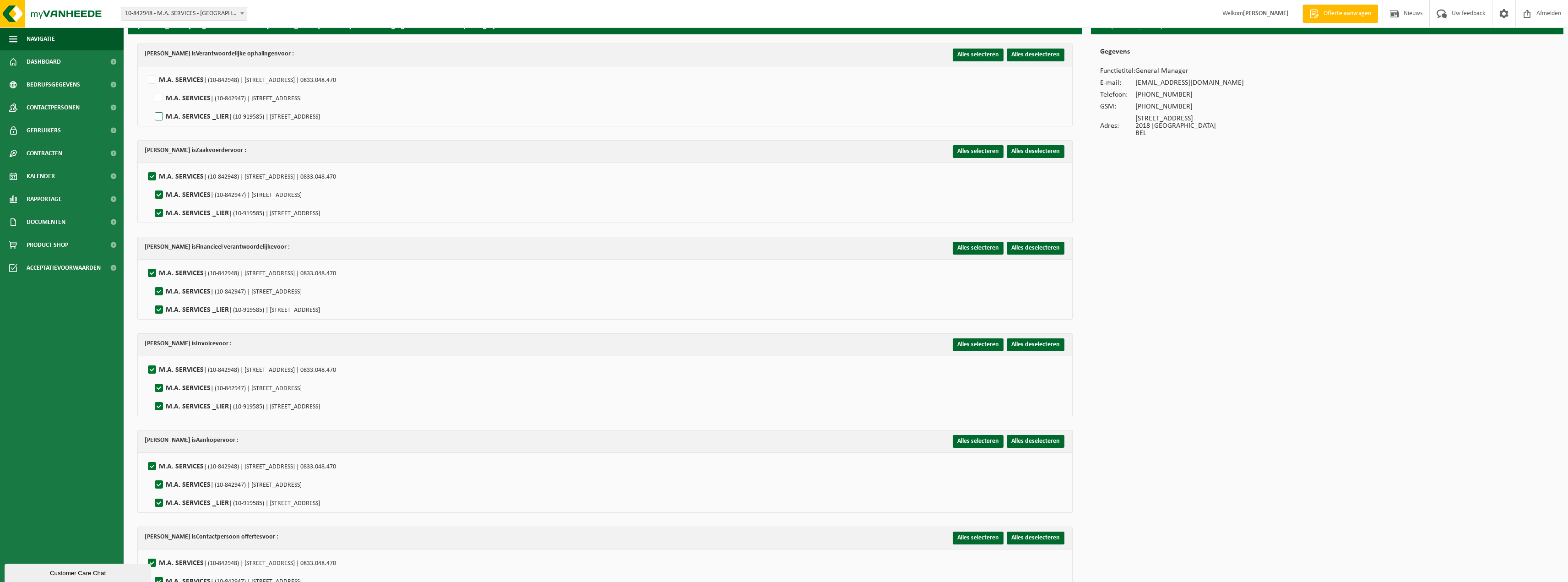
click at [152, 105] on input "M.A. SERVICES _LIER | (10-919585) | ANTWERPSESTEENWEG 491/C, 2500 LIER" at bounding box center [151, 105] width 1 height 1
checkbox input "true"
click at [153, 175] on label"] "M.A. SERVICES | (10-842948) | HOVENIERSSTRAAT 30, 2018 ANTWERPEN | 0833.048.470" at bounding box center [241, 177] width 190 height 13
click at [145, 165] on input "M.A. SERVICES | (10-842948) | HOVENIERSSTRAAT 30, 2018 ANTWERPEN | 0833.048.470" at bounding box center [144, 165] width 1 height 1
checkbox input "false"
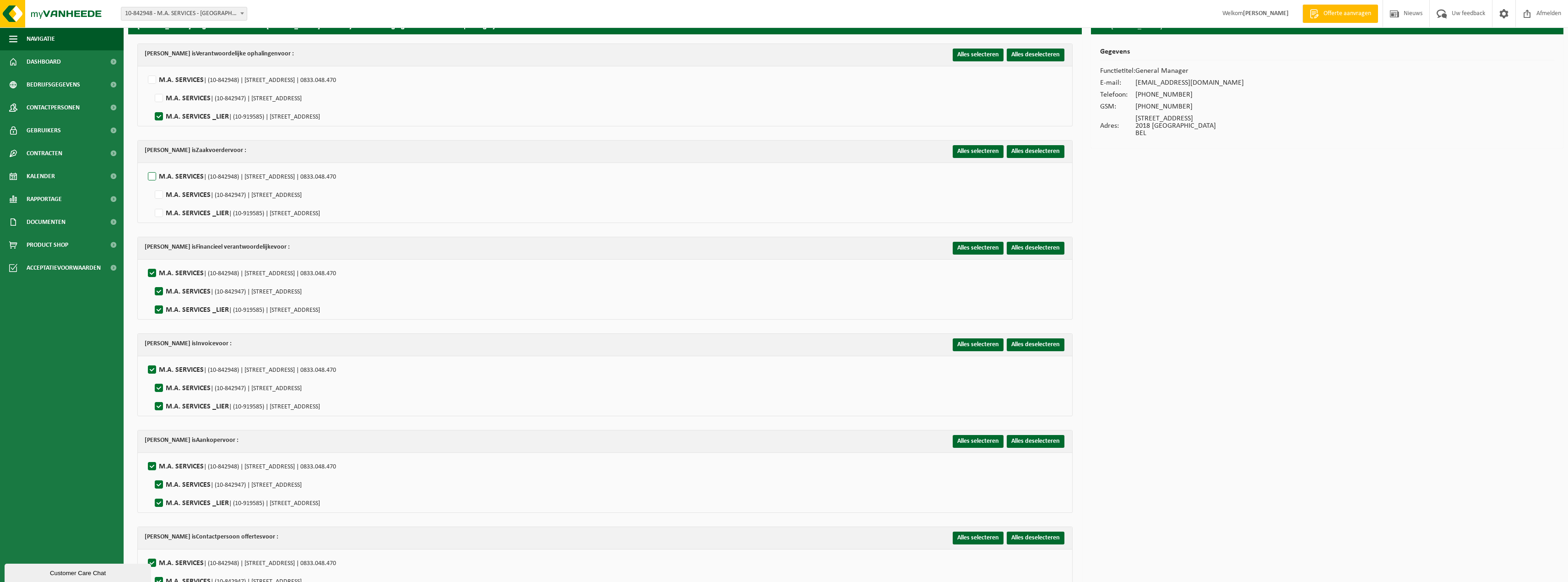
checkbox input "false"
click at [160, 213] on label"] "M.A. SERVICES _LIER | (10-919585) | ANTWERPSESTEENWEG 491/C, 2500 LIER" at bounding box center [236, 213] width 167 height 13
click at [152, 202] on input "M.A. SERVICES _LIER | (10-919585) | ANTWERPSESTEENWEG 491/C, 2500 LIER" at bounding box center [151, 201] width 1 height 1
checkbox input "true"
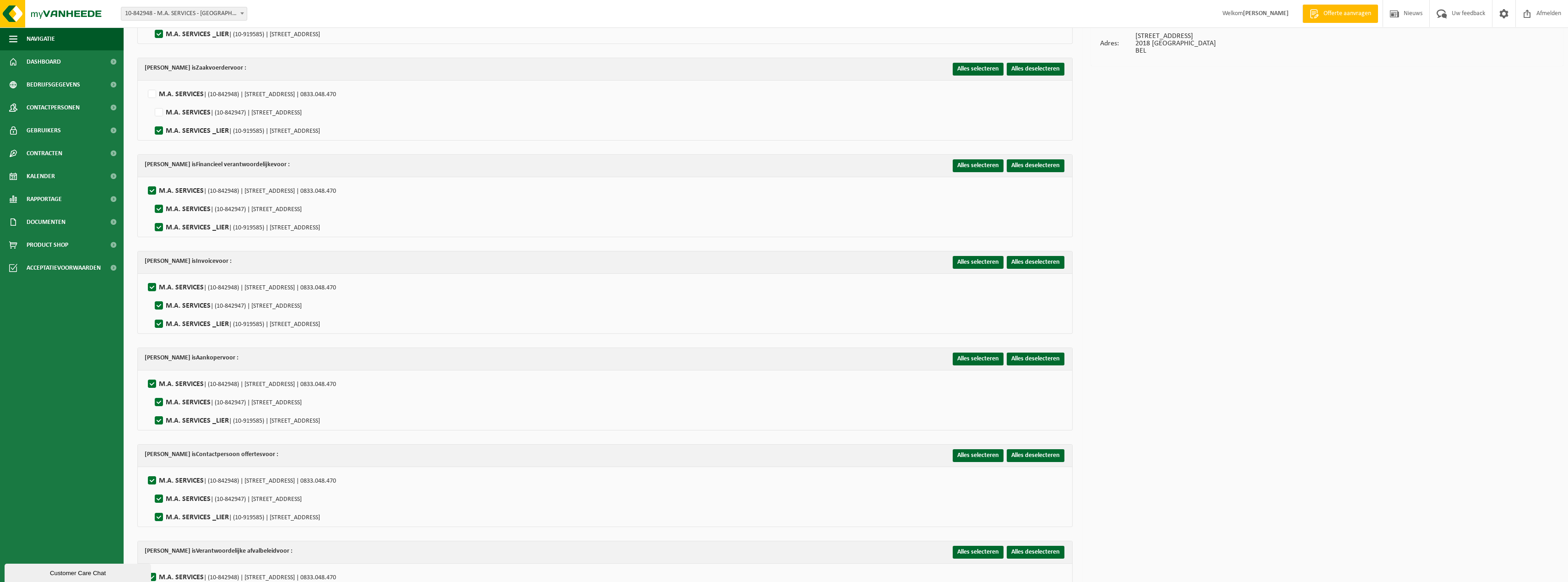
scroll to position [138, 0]
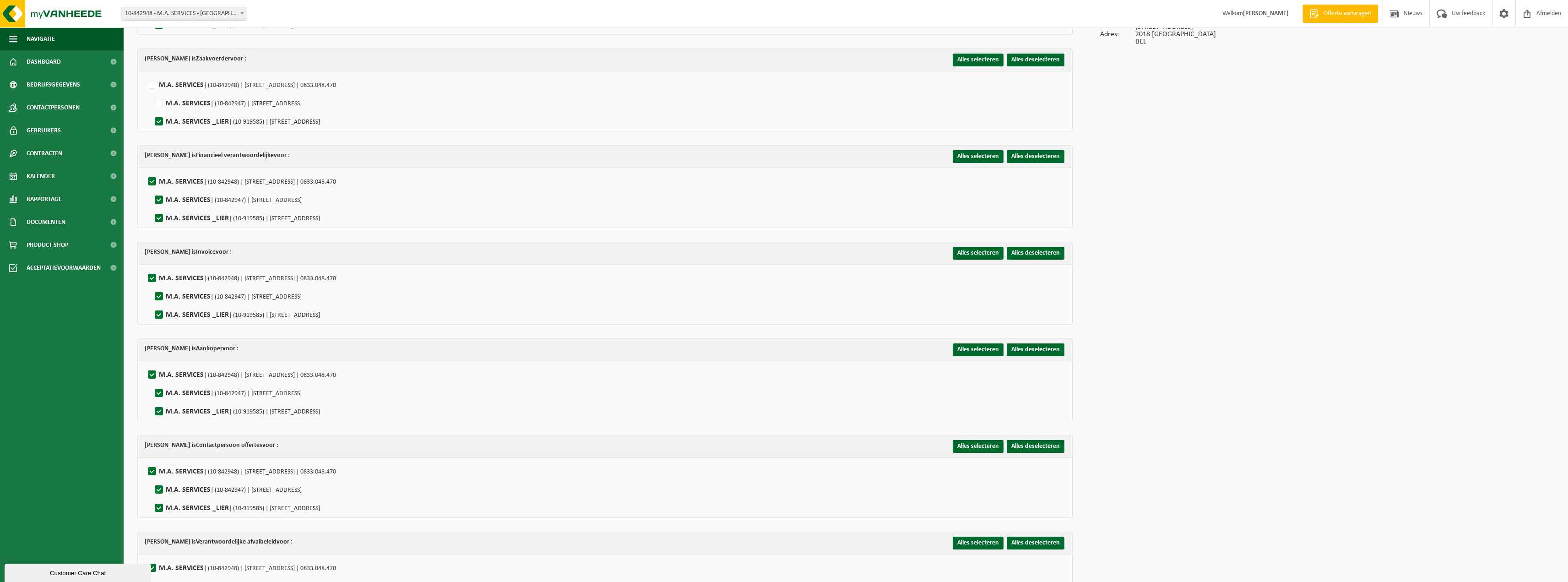
click at [152, 182] on label"] "M.A. SERVICES | (10-842948) | HOVENIERSSTRAAT 30, 2018 ANTWERPEN | 0833.048.470" at bounding box center [241, 182] width 190 height 13
click at [145, 171] on input "M.A. SERVICES | (10-842948) | HOVENIERSSTRAAT 30, 2018 ANTWERPEN | 0833.048.470" at bounding box center [144, 170] width 1 height 1
checkbox input "false"
click at [159, 215] on label"] "M.A. SERVICES _LIER | (10-919585) | ANTWERPSESTEENWEG 491/C, 2500 LIER" at bounding box center [236, 218] width 167 height 13
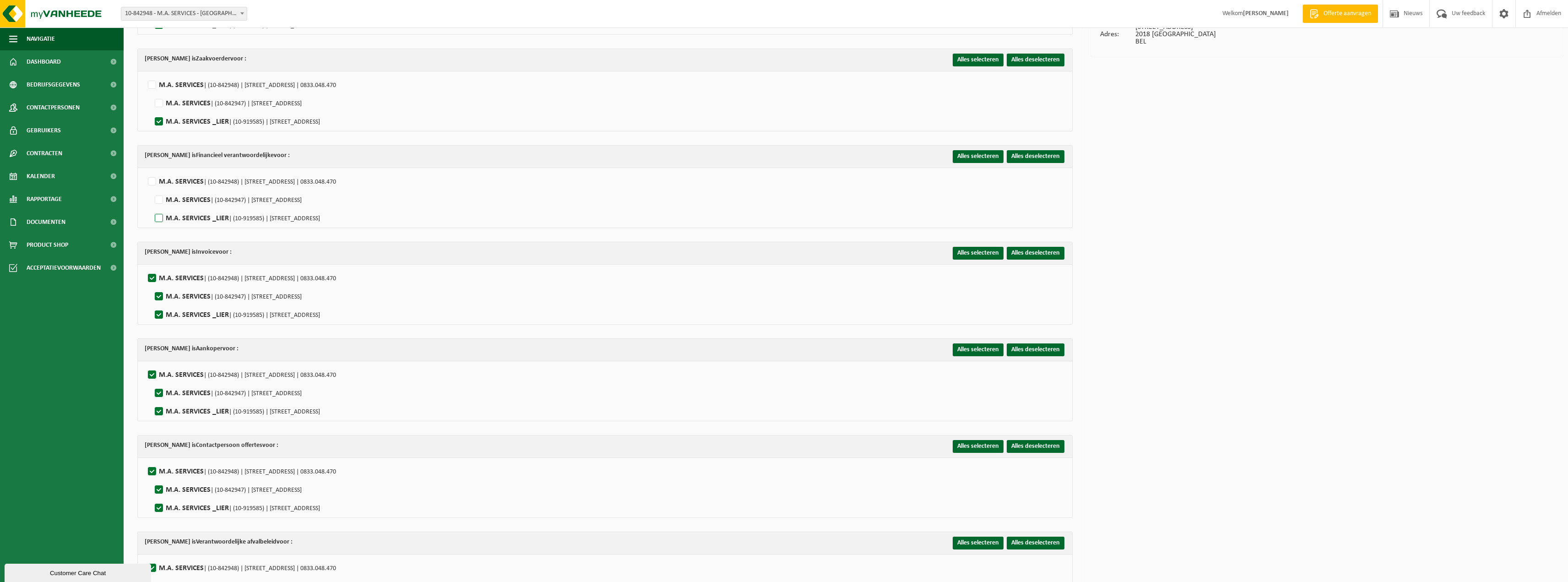
click at [152, 207] on input "M.A. SERVICES _LIER | (10-919585) | ANTWERPSESTEENWEG 491/C, 2500 LIER" at bounding box center [151, 207] width 1 height 1
checkbox input "true"
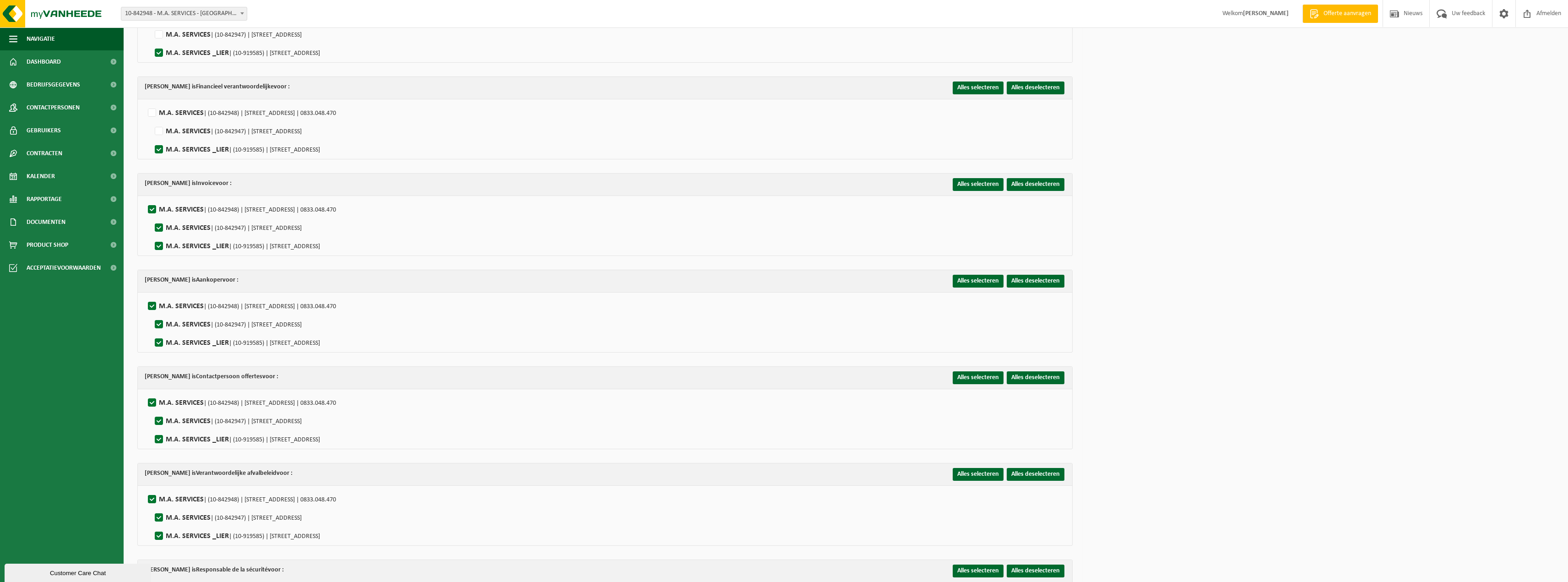
scroll to position [229, 0]
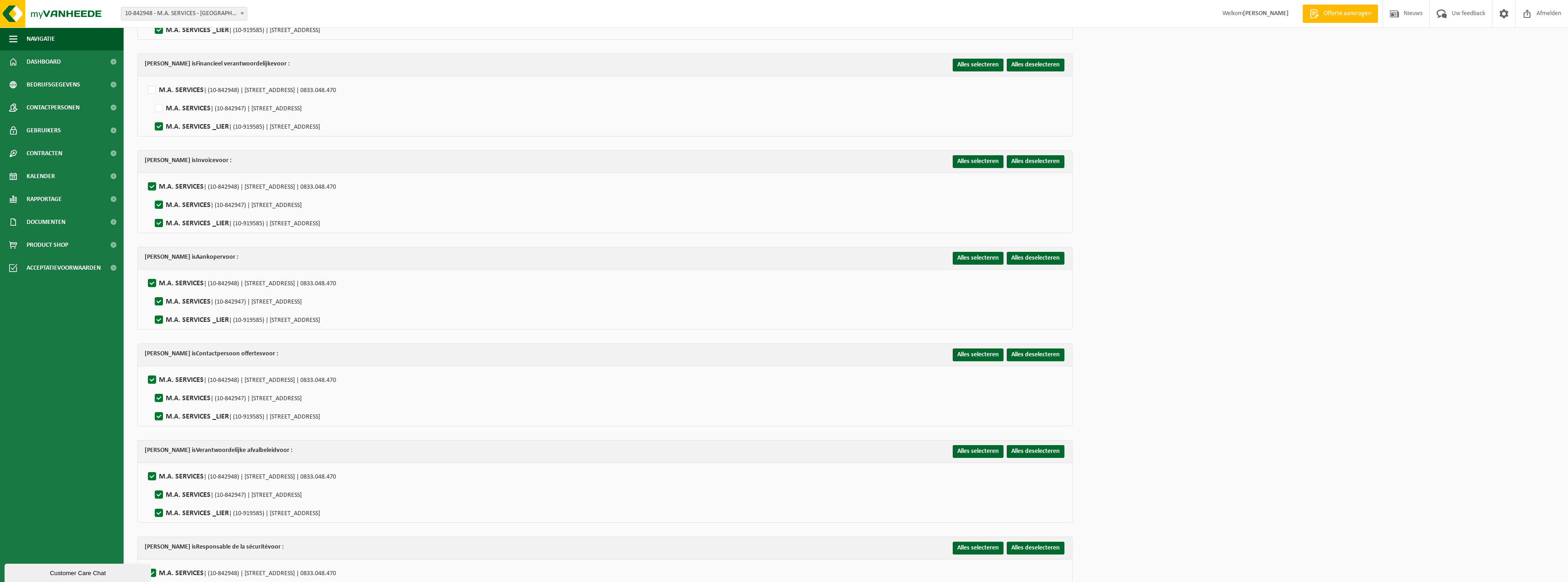
click at [149, 184] on label"] "M.A. SERVICES | (10-842948) | HOVENIERSSTRAAT 30, 2018 ANTWERPEN | 0833.048.470" at bounding box center [241, 187] width 190 height 13
click at [145, 175] on input "M.A. SERVICES | (10-842948) | HOVENIERSSTRAAT 30, 2018 ANTWERPEN | 0833.048.470" at bounding box center [144, 175] width 1 height 1
checkbox input "false"
click at [162, 220] on label"] "M.A. SERVICES _LIER | (10-919585) | ANTWERPSESTEENWEG 491/C, 2500 LIER" at bounding box center [236, 224] width 167 height 13
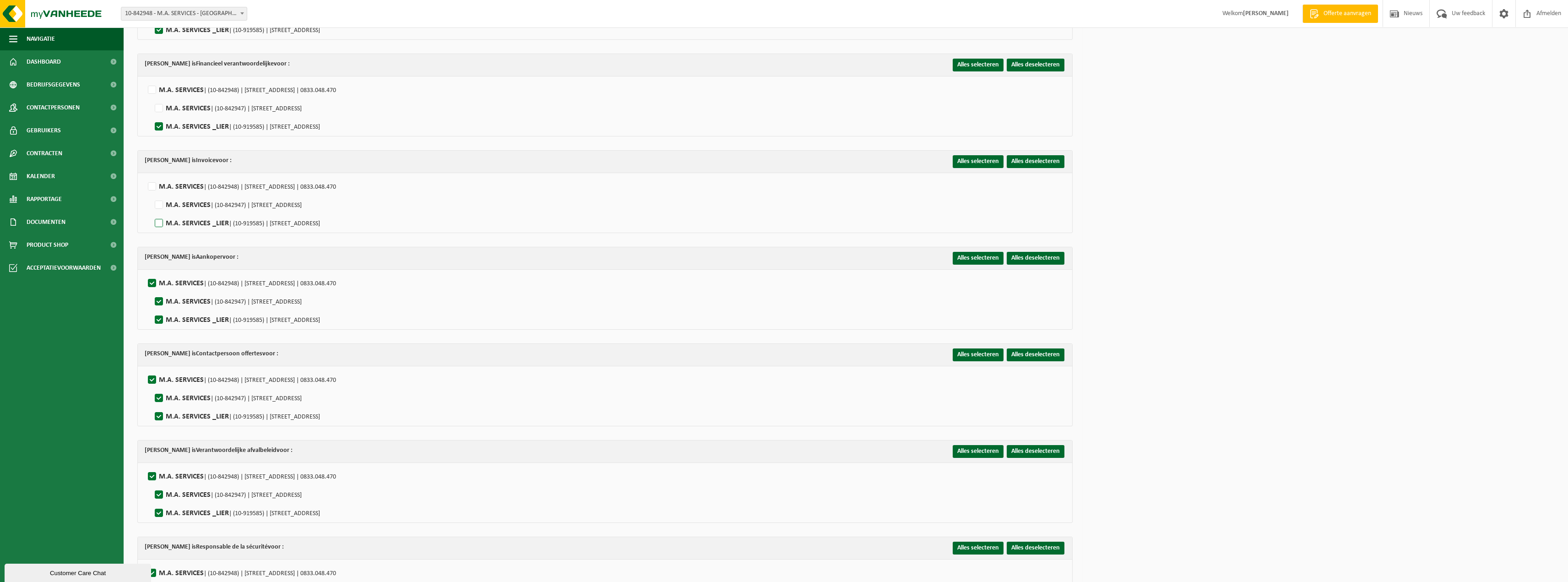
click at [152, 212] on input "M.A. SERVICES _LIER | (10-919585) | ANTWERPSESTEENWEG 491/C, 2500 LIER" at bounding box center [151, 211] width 1 height 1
checkbox input "true"
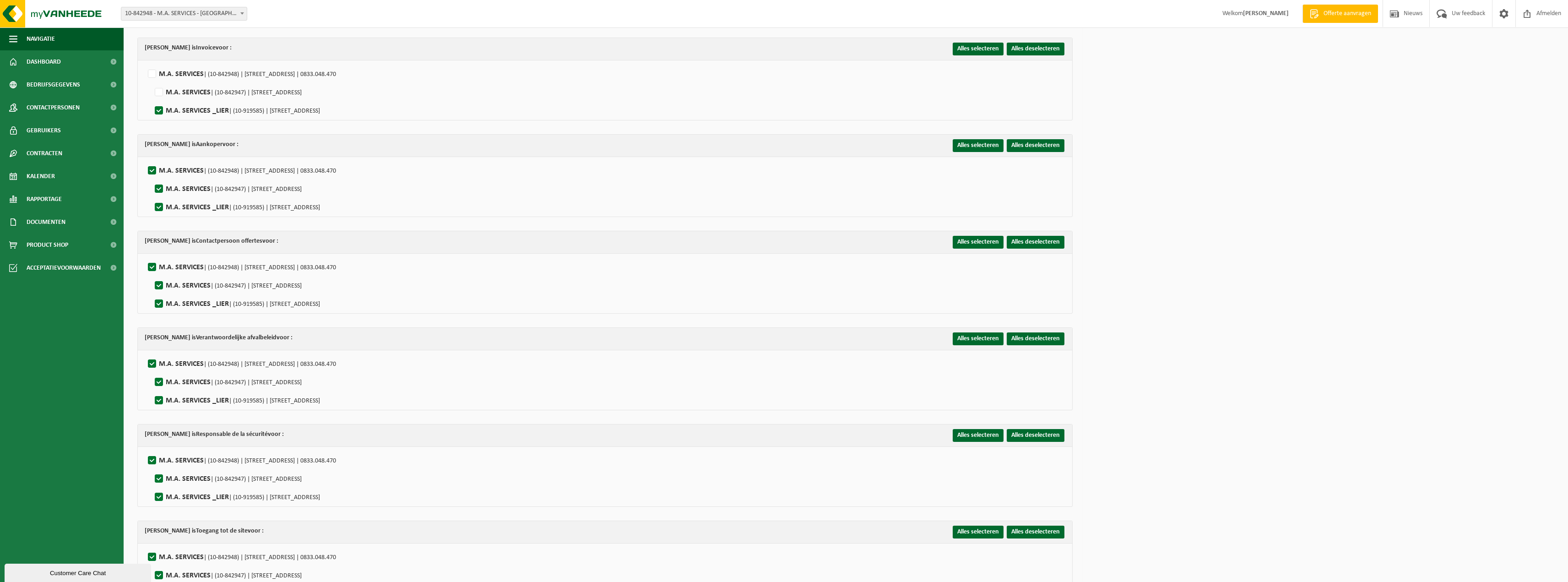
scroll to position [367, 0]
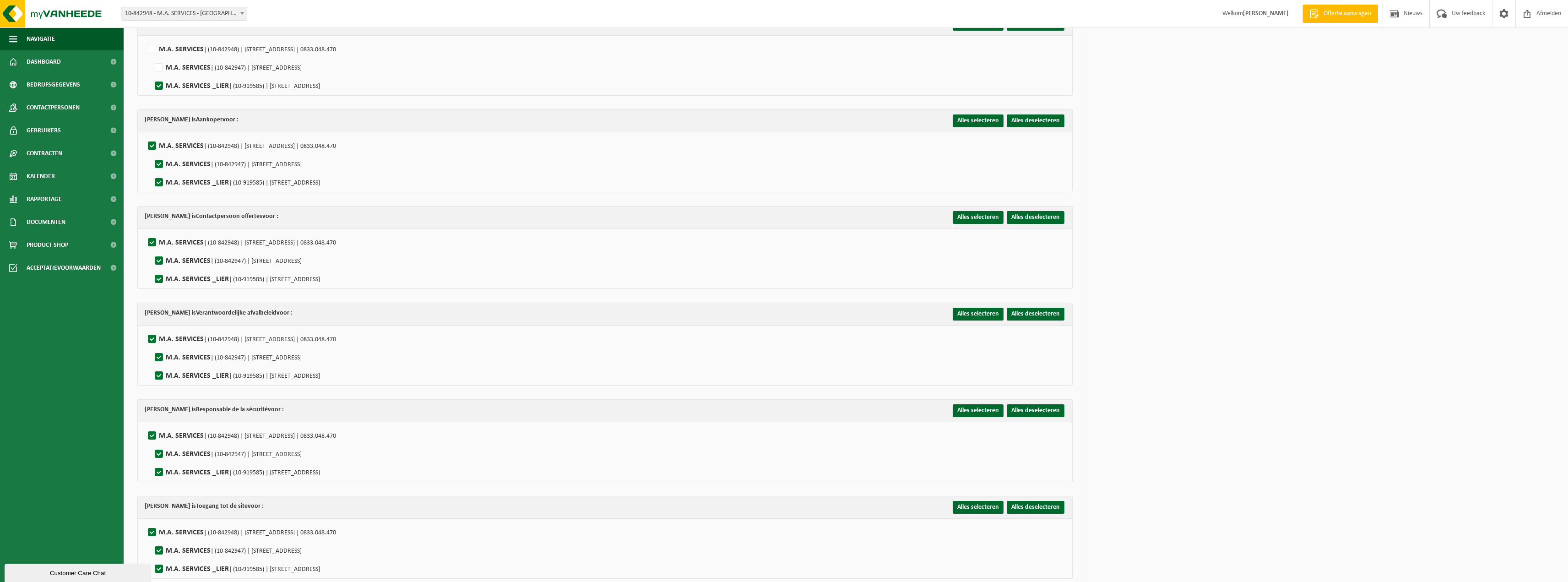
click at [152, 153] on li "M.A. SERVICES | (10-842947) | NOORDERLAAN 113, 2030 ANTWERPEN" at bounding box center [606, 162] width 910 height 18
click at [150, 145] on label"] "M.A. SERVICES | (10-842948) | HOVENIERSSTRAAT 30, 2018 ANTWERPEN | 0833.048.470" at bounding box center [241, 146] width 190 height 13
click at [145, 135] on input "M.A. SERVICES | (10-842948) | HOVENIERSSTRAAT 30, 2018 ANTWERPEN | 0833.048.470" at bounding box center [144, 134] width 1 height 1
checkbox input "false"
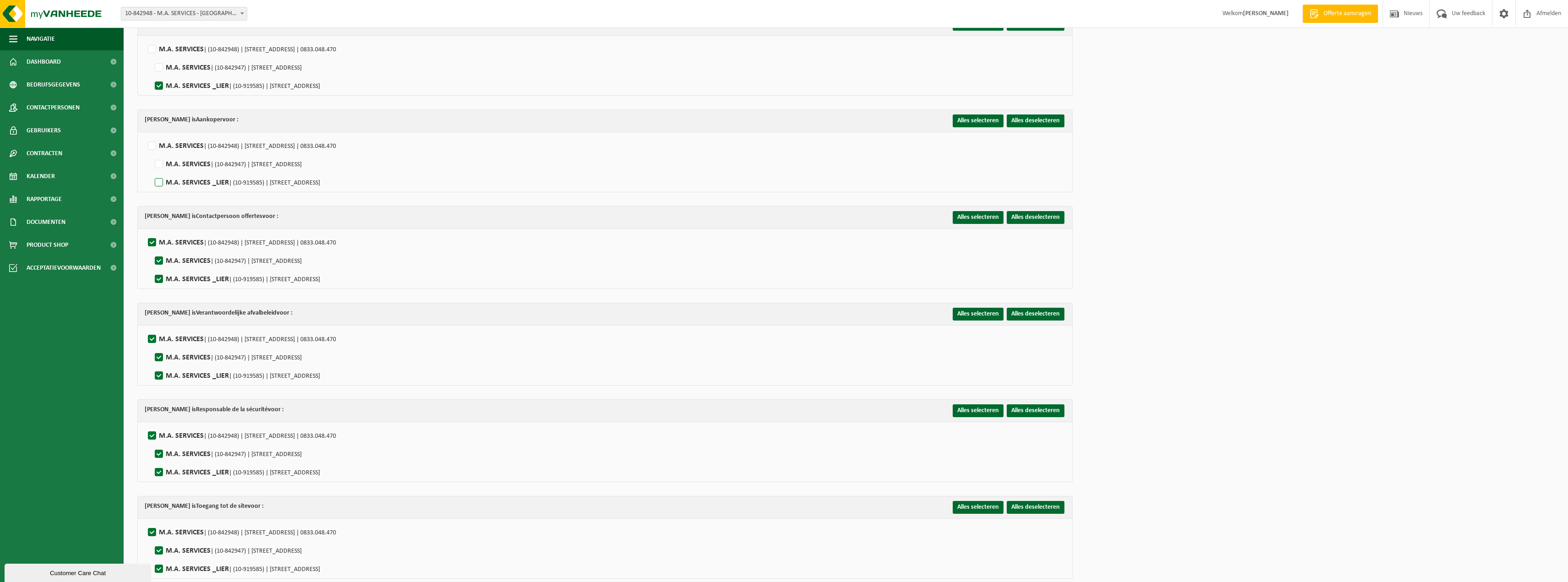
drag, startPoint x: 156, startPoint y: 179, endPoint x: 156, endPoint y: 196, distance: 17.0
click at [156, 179] on label"] "M.A. SERVICES _LIER | (10-919585) | ANTWERPSESTEENWEG 491/C, 2500 LIER" at bounding box center [236, 183] width 167 height 13
click at [152, 171] on input "M.A. SERVICES _LIER | (10-919585) | ANTWERPSESTEENWEG 491/C, 2500 LIER" at bounding box center [151, 171] width 1 height 1
checkbox input "true"
click at [150, 238] on label"] "M.A. SERVICES | (10-842948) | HOVENIERSSTRAAT 30, 2018 ANTWERPEN | 0833.048.470" at bounding box center [241, 242] width 190 height 13
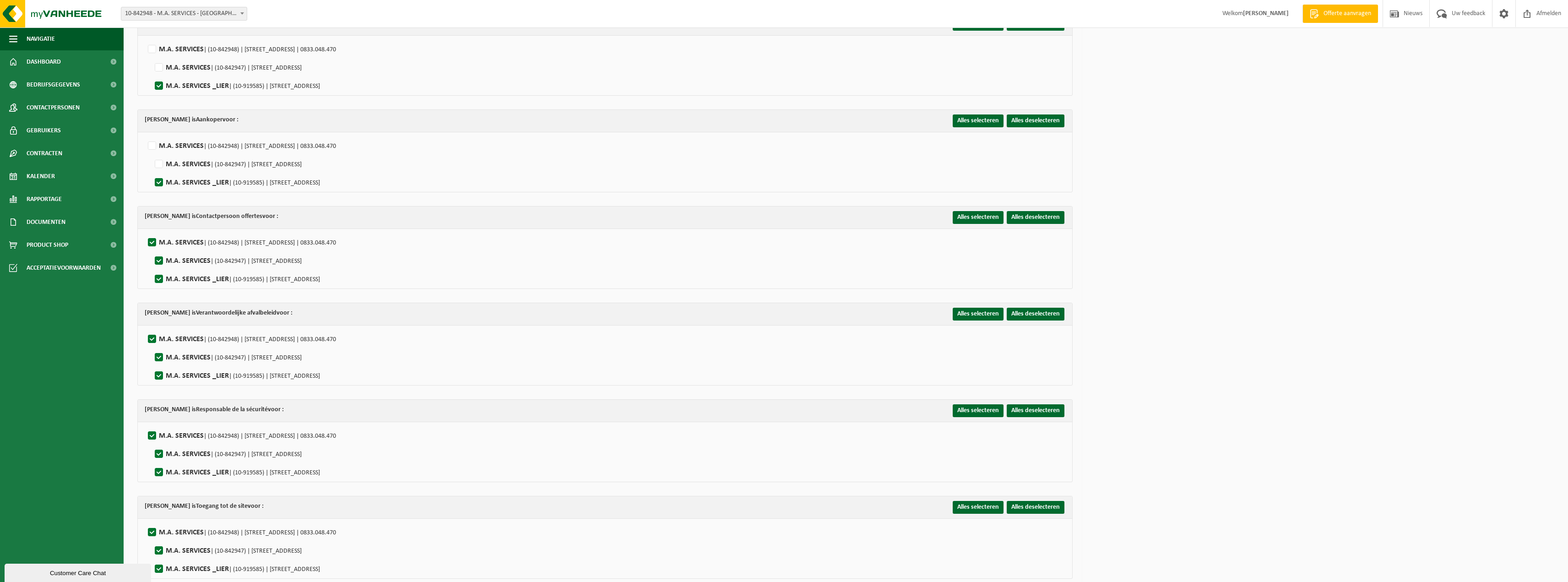
click at [145, 231] on input "M.A. SERVICES | (10-842948) | HOVENIERSSTRAAT 30, 2018 ANTWERPEN | 0833.048.470" at bounding box center [144, 231] width 1 height 1
checkbox input "false"
click at [162, 277] on label"] "M.A. SERVICES _LIER | (10-919585) | ANTWERPSESTEENWEG 491/C, 2500 LIER" at bounding box center [236, 279] width 167 height 13
click at [152, 268] on input "M.A. SERVICES _LIER | (10-919585) | ANTWERPSESTEENWEG 491/C, 2500 LIER" at bounding box center [151, 267] width 1 height 1
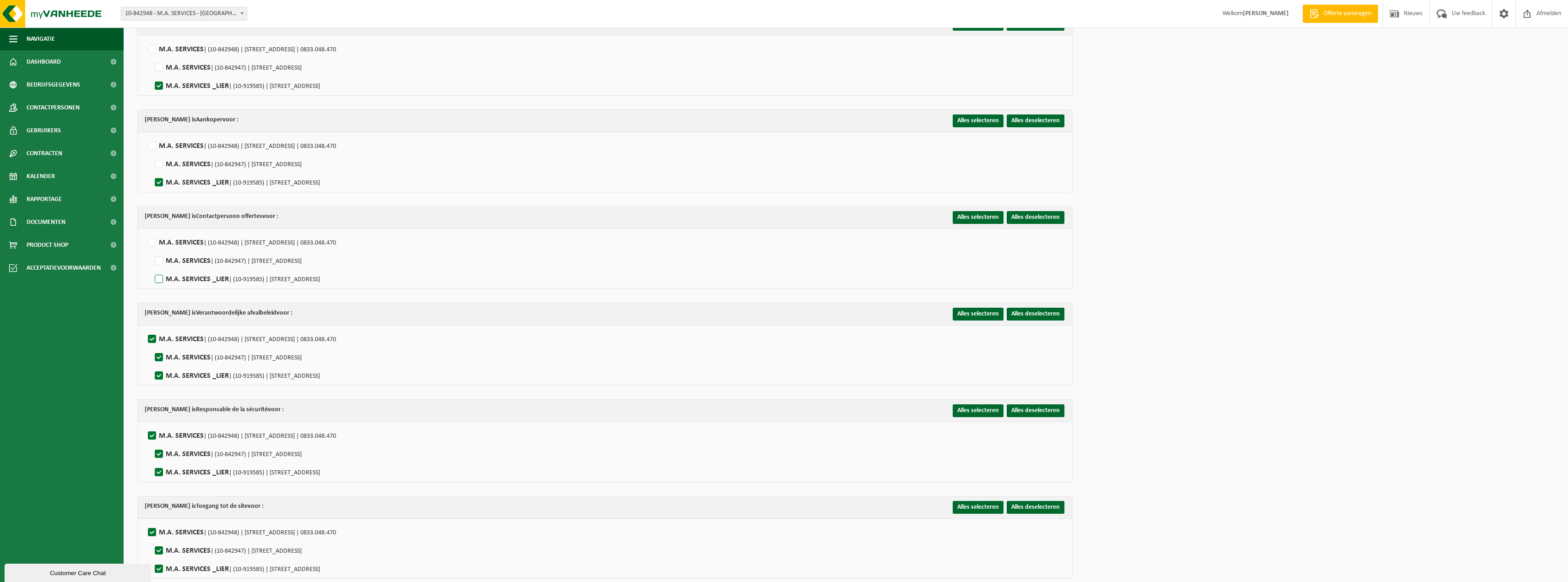
checkbox input "true"
click at [149, 334] on label"] "M.A. SERVICES | (10-842948) | HOVENIERSSTRAAT 30, 2018 ANTWERPEN | 0833.048.470" at bounding box center [241, 339] width 190 height 13
click at [145, 328] on input "M.A. SERVICES | (10-842948) | HOVENIERSSTRAAT 30, 2018 ANTWERPEN | 0833.048.470" at bounding box center [144, 328] width 1 height 1
checkbox input "false"
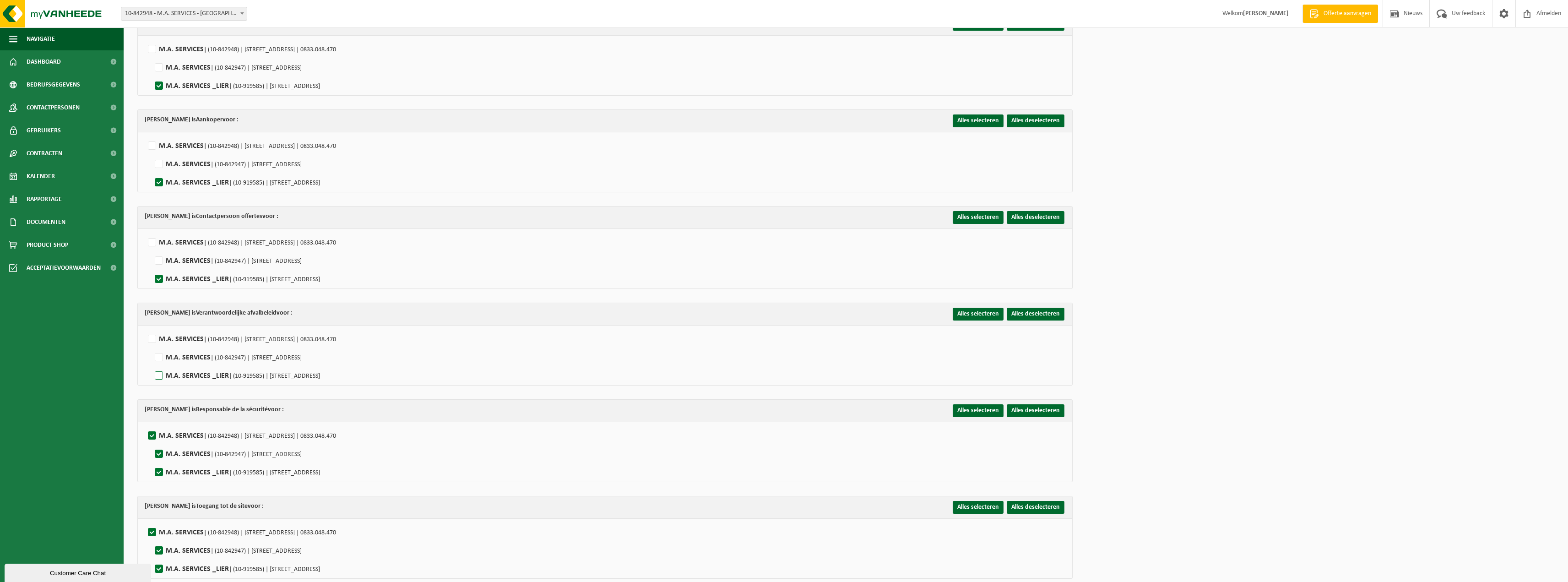
click at [160, 372] on label"] "M.A. SERVICES _LIER | (10-919585) | ANTWERPSESTEENWEG 491/C, 2500 LIER" at bounding box center [236, 376] width 167 height 13
click at [152, 365] on input "M.A. SERVICES _LIER | (10-919585) | ANTWERPSESTEENWEG 491/C, 2500 LIER" at bounding box center [151, 364] width 1 height 1
checkbox input "true"
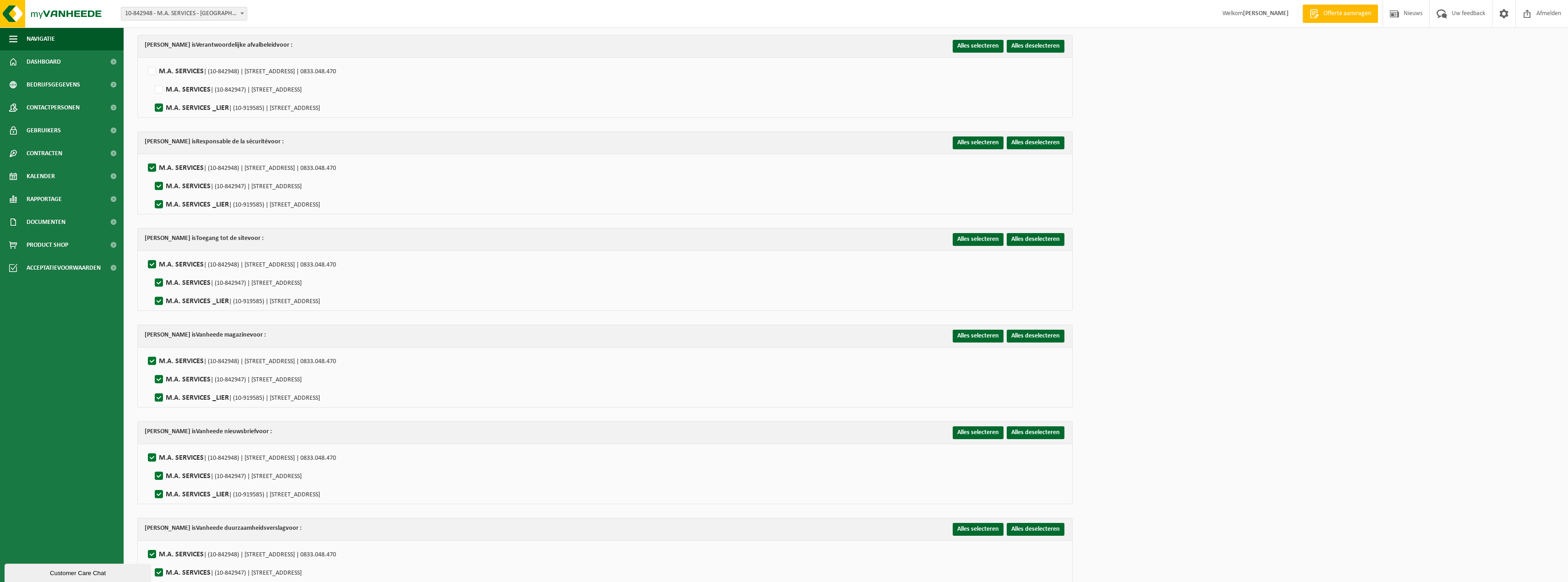
scroll to position [641, 0]
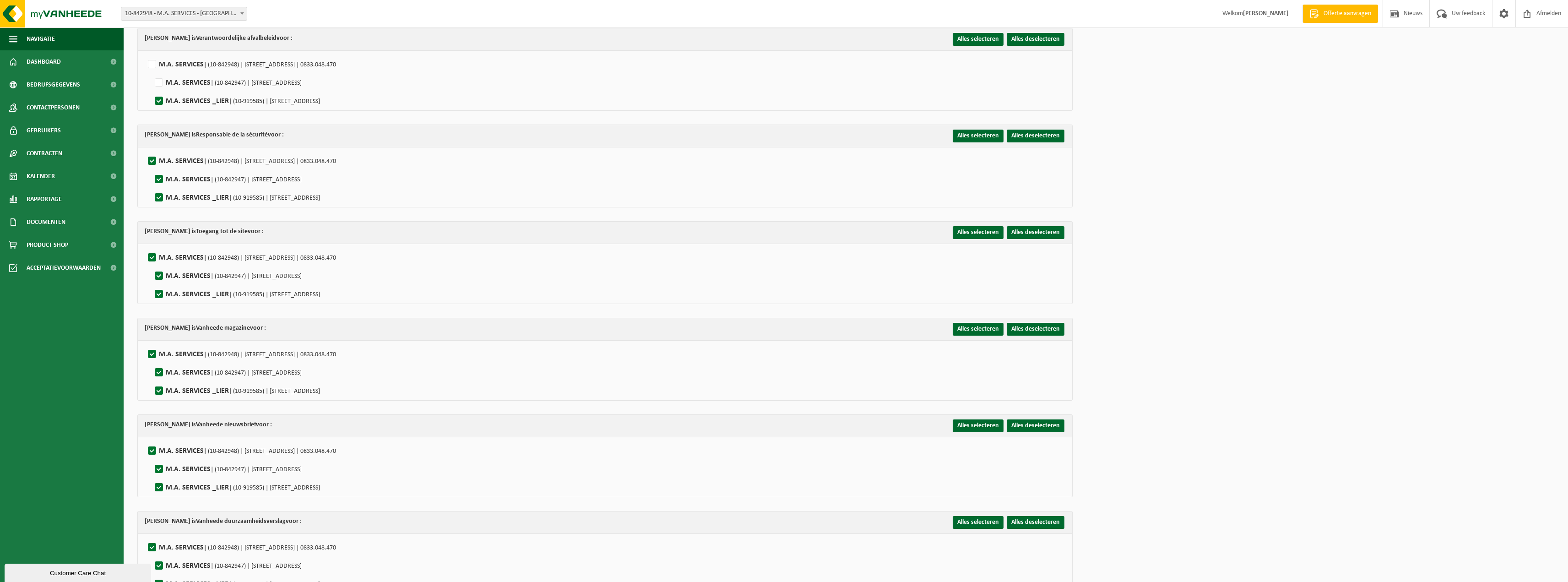
click at [153, 156] on label"] "M.A. SERVICES | (10-842948) | HOVENIERSSTRAAT 30, 2018 ANTWERPEN | 0833.048.470" at bounding box center [241, 161] width 190 height 13
click at [145, 150] on input "M.A. SERVICES | (10-842948) | HOVENIERSSTRAAT 30, 2018 ANTWERPEN | 0833.048.470" at bounding box center [144, 149] width 1 height 1
checkbox input "false"
click at [162, 195] on label"] "M.A. SERVICES _LIER | (10-919585) | ANTWERPSESTEENWEG 491/C, 2500 LIER" at bounding box center [236, 197] width 167 height 13
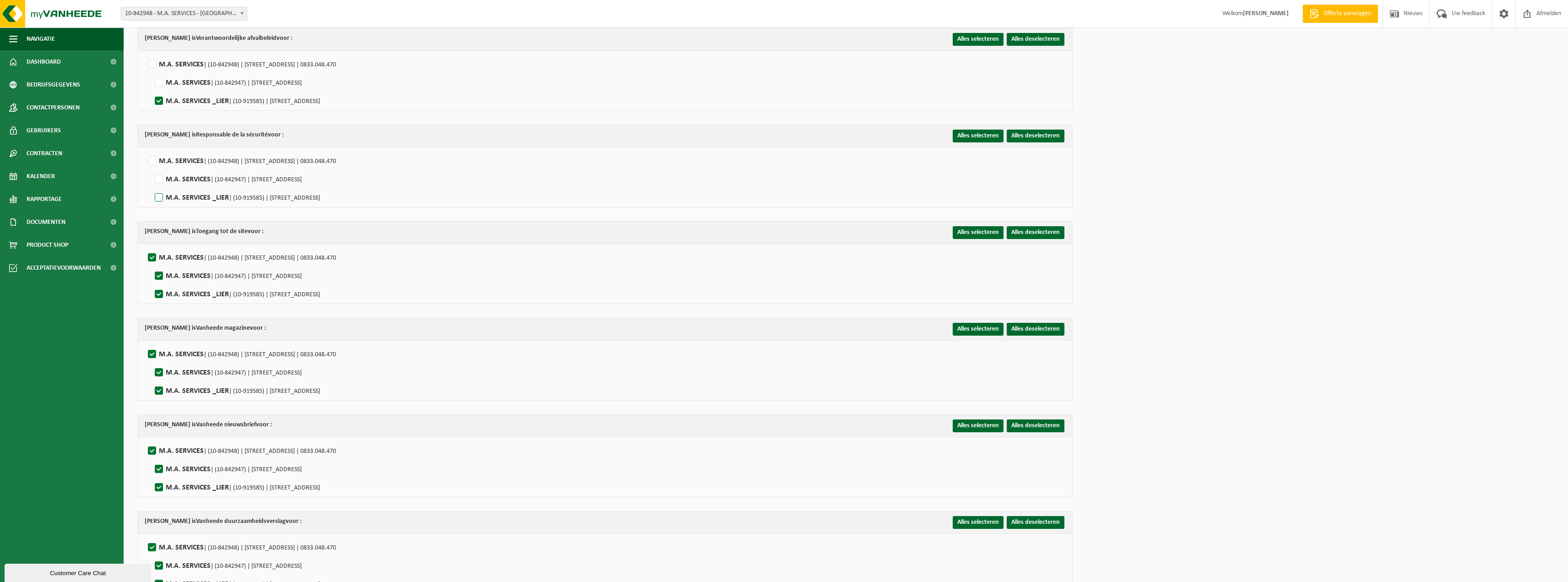
click at [152, 187] on input "M.A. SERVICES _LIER | (10-919585) | ANTWERPSESTEENWEG 491/C, 2500 LIER" at bounding box center [151, 186] width 1 height 1
checkbox input "true"
click at [150, 252] on label"] "M.A. SERVICES | (10-842948) | HOVENIERSSTRAAT 30, 2018 ANTWERPEN | 0833.048.470" at bounding box center [241, 258] width 190 height 13
click at [145, 246] on input "M.A. SERVICES | (10-842948) | HOVENIERSSTRAAT 30, 2018 ANTWERPEN | 0833.048.470" at bounding box center [144, 246] width 1 height 1
checkbox input "false"
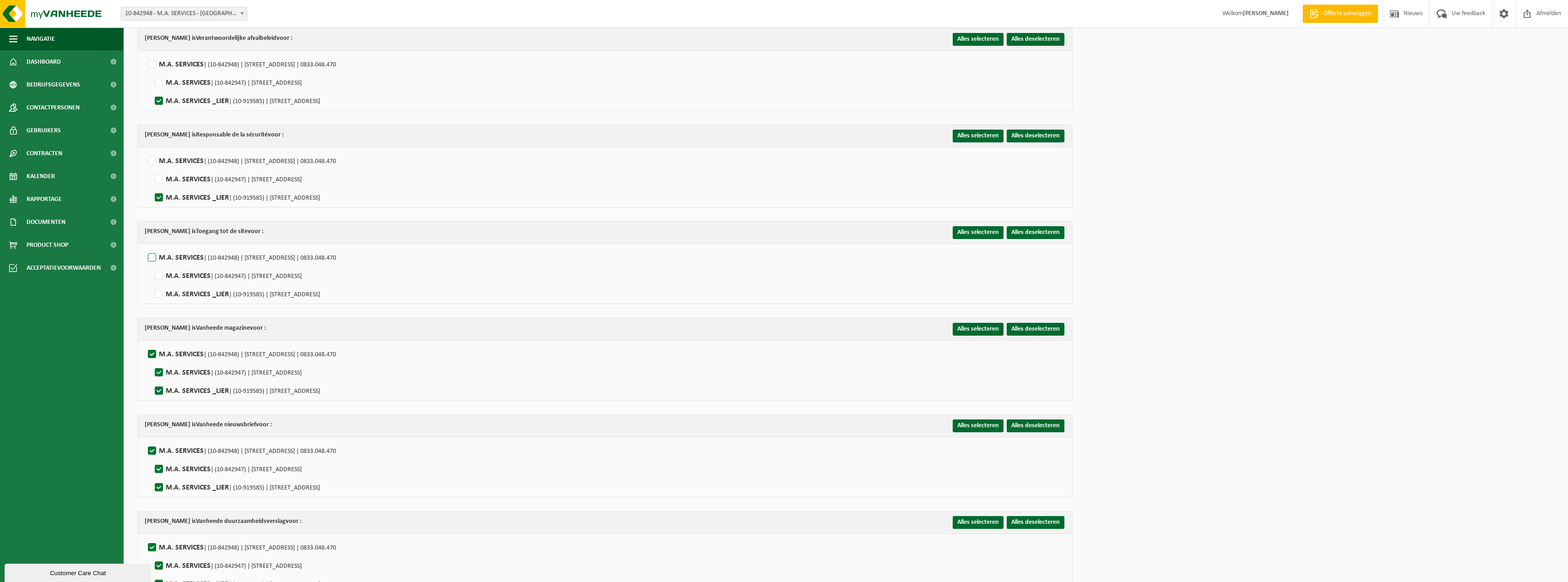
checkbox input "false"
click at [162, 291] on label"] "M.A. SERVICES _LIER | (10-919585) | ANTWERPSESTEENWEG 491/C, 2500 LIER" at bounding box center [236, 294] width 167 height 13
click at [152, 283] on input "M.A. SERVICES _LIER | (10-919585) | ANTWERPSESTEENWEG 491/C, 2500 LIER" at bounding box center [151, 283] width 1 height 1
checkbox input "true"
click at [149, 348] on label"] "M.A. SERVICES | (10-842948) | HOVENIERSSTRAAT 30, 2018 ANTWERPEN | 0833.048.470" at bounding box center [241, 354] width 190 height 13
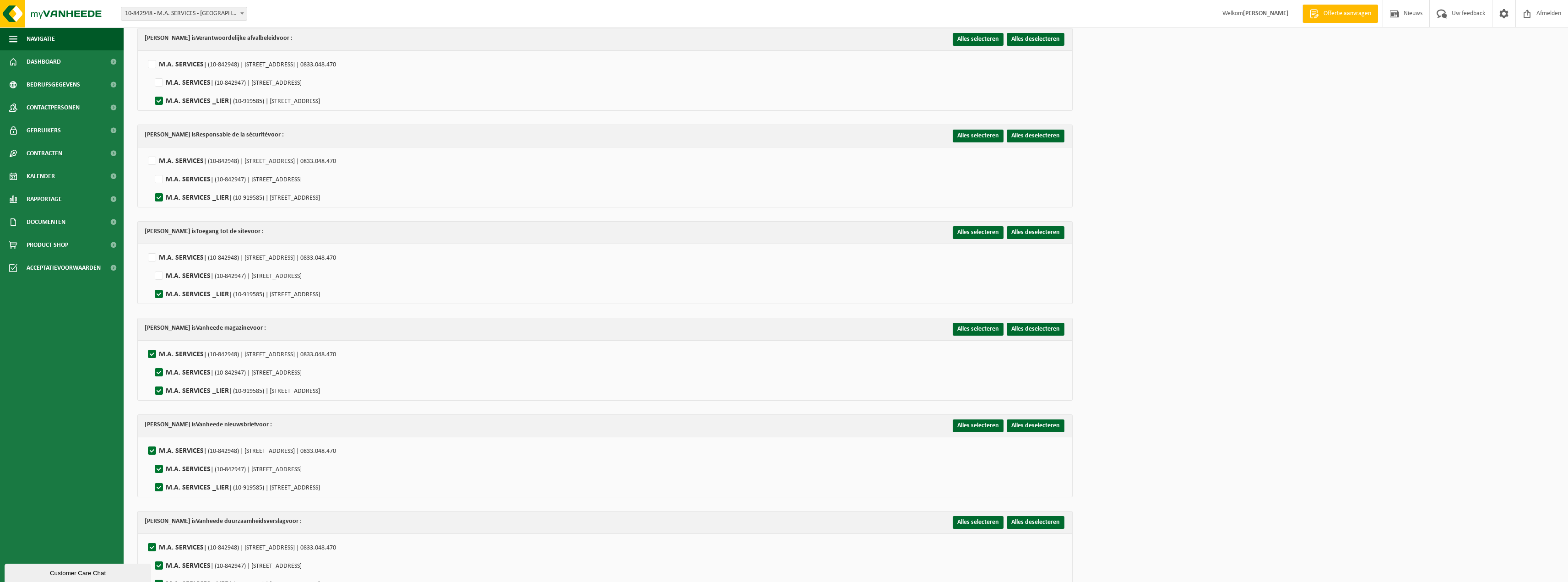
click at [145, 343] on input "M.A. SERVICES | (10-842948) | HOVENIERSSTRAAT 30, 2018 ANTWERPEN | 0833.048.470" at bounding box center [144, 342] width 1 height 1
checkbox input "false"
click at [159, 385] on label"] "M.A. SERVICES _LIER | (10-919585) | ANTWERPSESTEENWEG 491/C, 2500 LIER" at bounding box center [236, 391] width 167 height 13
click at [152, 379] on input "M.A. SERVICES _LIER | (10-919585) | ANTWERPSESTEENWEG 491/C, 2500 LIER" at bounding box center [151, 379] width 1 height 1
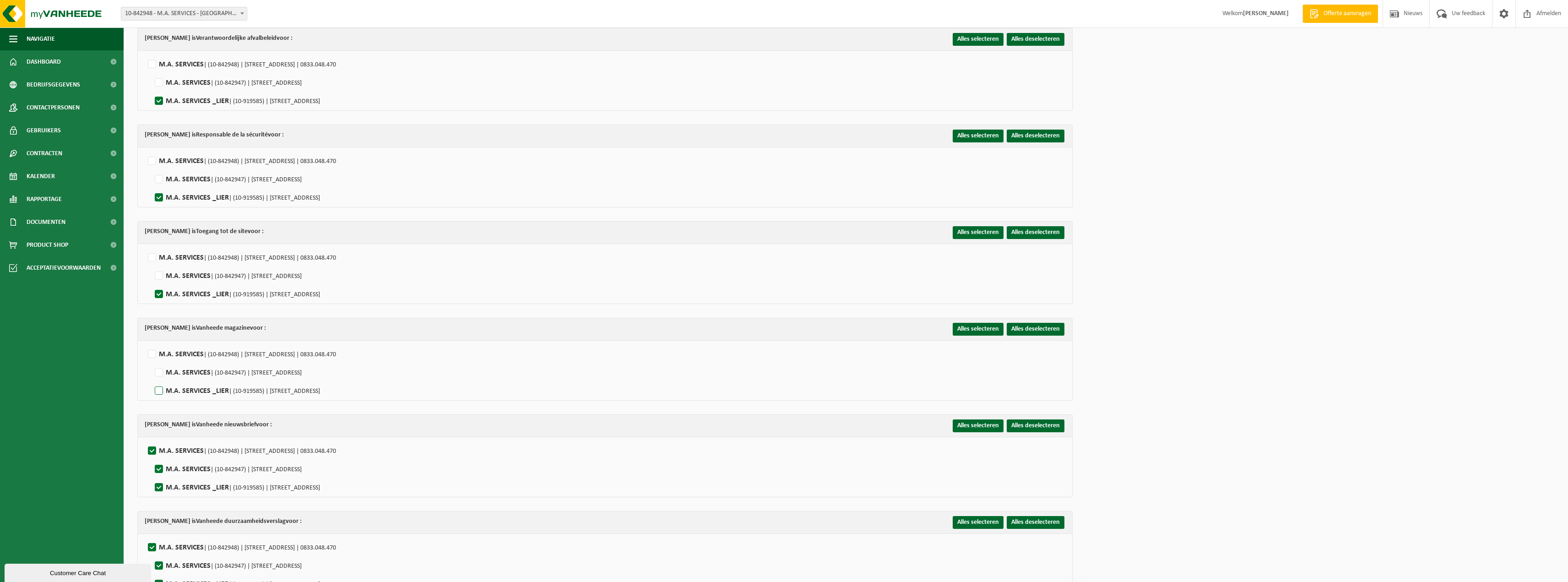
checkbox input "true"
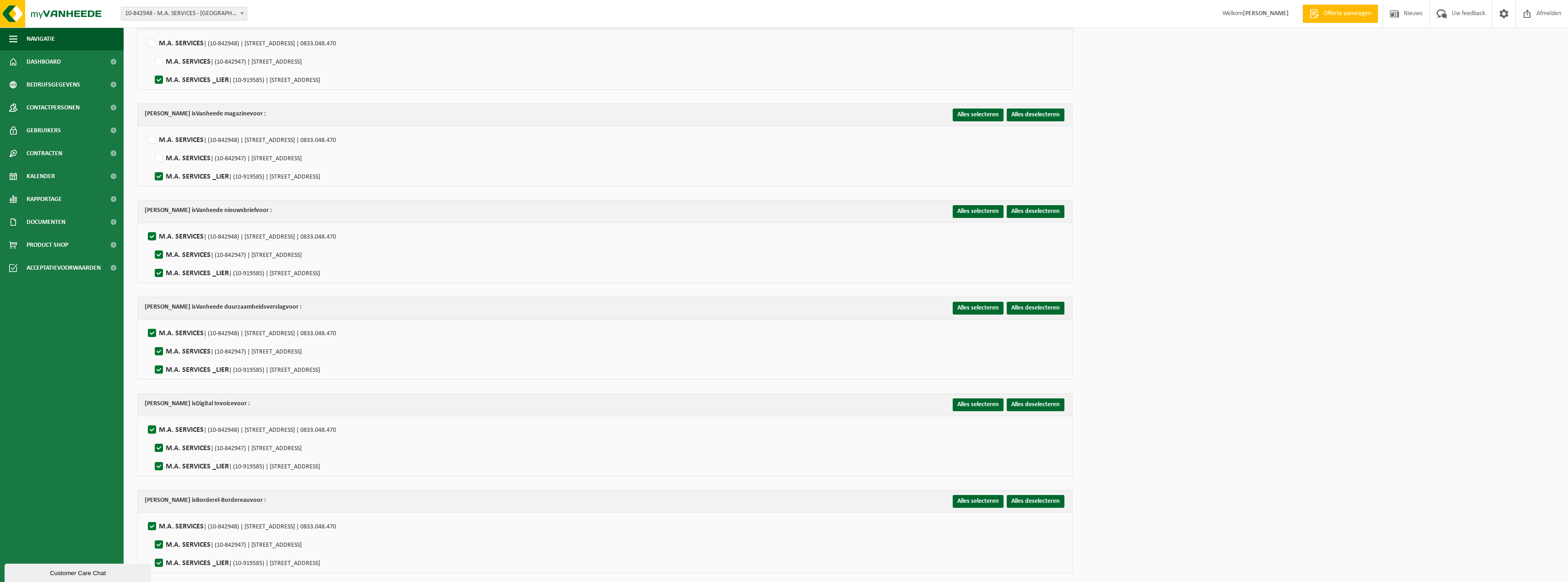
scroll to position [870, 0]
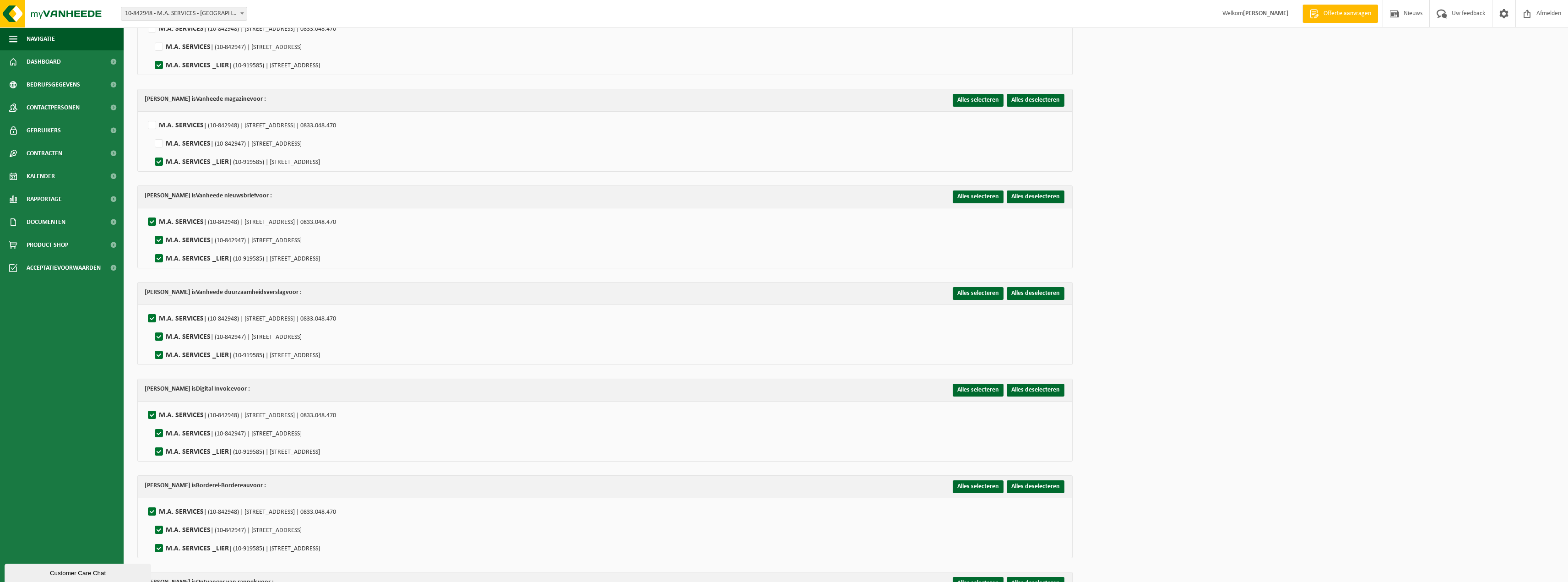
click at [150, 217] on label"] "M.A. SERVICES | (10-842948) | HOVENIERSSTRAAT 30, 2018 ANTWERPEN | 0833.048.470" at bounding box center [241, 222] width 190 height 13
click at [145, 211] on input "M.A. SERVICES | (10-842948) | HOVENIERSSTRAAT 30, 2018 ANTWERPEN | 0833.048.470" at bounding box center [144, 210] width 1 height 1
checkbox input "false"
click at [157, 255] on label"] "M.A. SERVICES _LIER | (10-919585) | ANTWERPSESTEENWEG 491/C, 2500 LIER" at bounding box center [236, 258] width 167 height 13
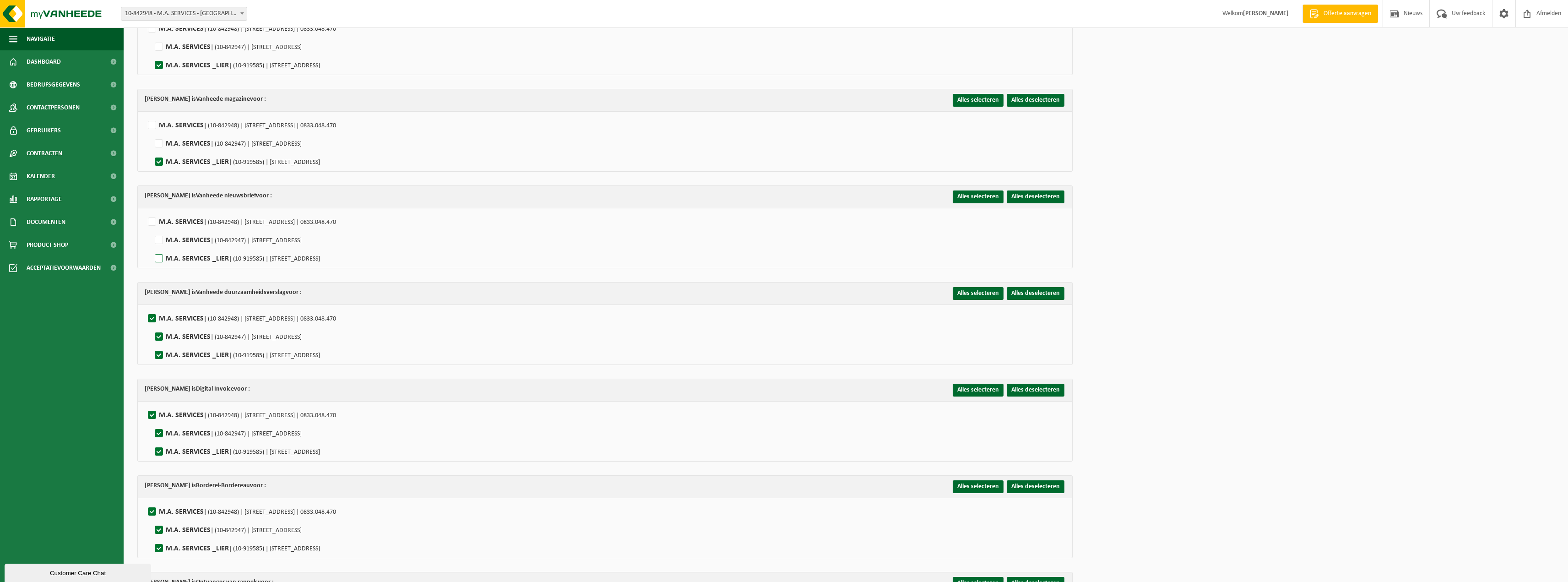
click at [152, 247] on input "M.A. SERVICES _LIER | (10-919585) | ANTWERPSESTEENWEG 491/C, 2500 LIER" at bounding box center [151, 247] width 1 height 1
checkbox input "true"
click at [150, 312] on label"] "M.A. SERVICES | (10-842948) | HOVENIERSSTRAAT 30, 2018 ANTWERPEN | 0833.048.470" at bounding box center [241, 319] width 190 height 13
click at [145, 307] on input "M.A. SERVICES | (10-842948) | HOVENIERSSTRAAT 30, 2018 ANTWERPEN | 0833.048.470" at bounding box center [144, 307] width 1 height 1
checkbox input "false"
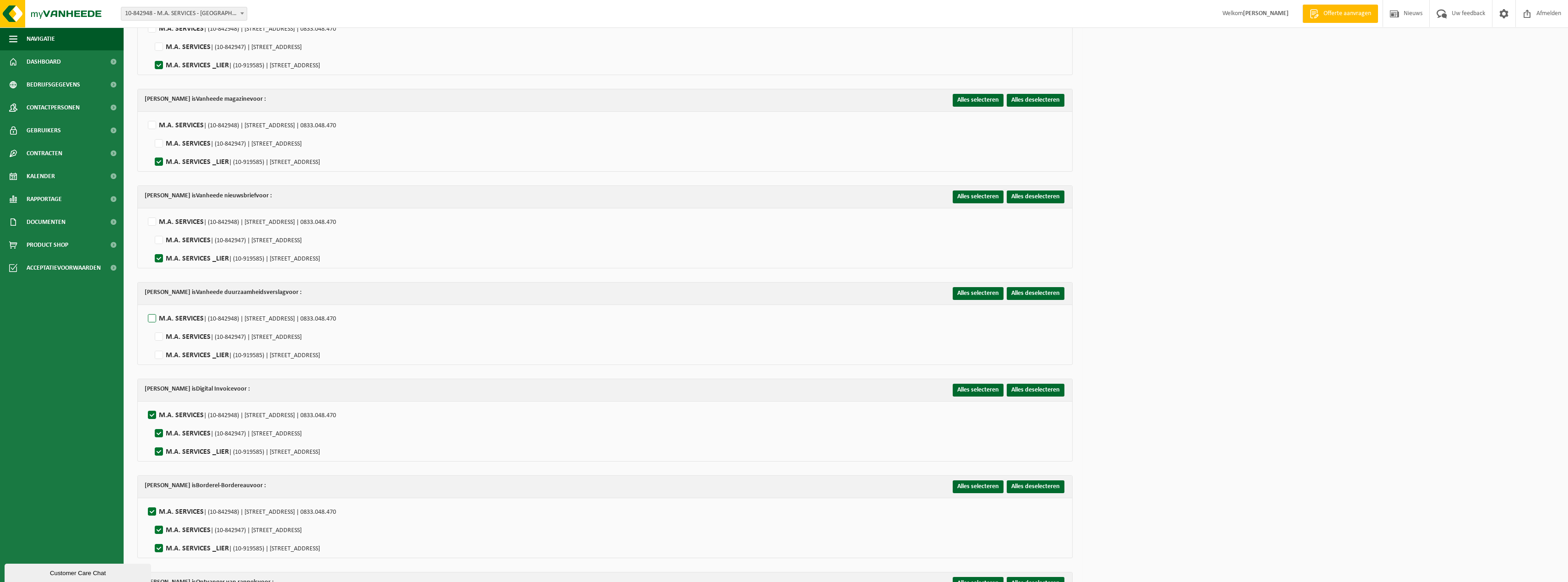
checkbox input "false"
click at [159, 348] on label"] "M.A. SERVICES _LIER | (10-919585) | ANTWERPSESTEENWEG 491/C, 2500 LIER" at bounding box center [236, 355] width 167 height 13
click at [152, 344] on input "M.A. SERVICES _LIER | (10-919585) | ANTWERPSESTEENWEG 491/C, 2500 LIER" at bounding box center [151, 344] width 1 height 1
checkbox input "true"
click at [153, 408] on label"] "M.A. SERVICES | (10-842948) | HOVENIERSSTRAAT 30, 2018 ANTWERPEN | 0833.048.470" at bounding box center [241, 415] width 190 height 13
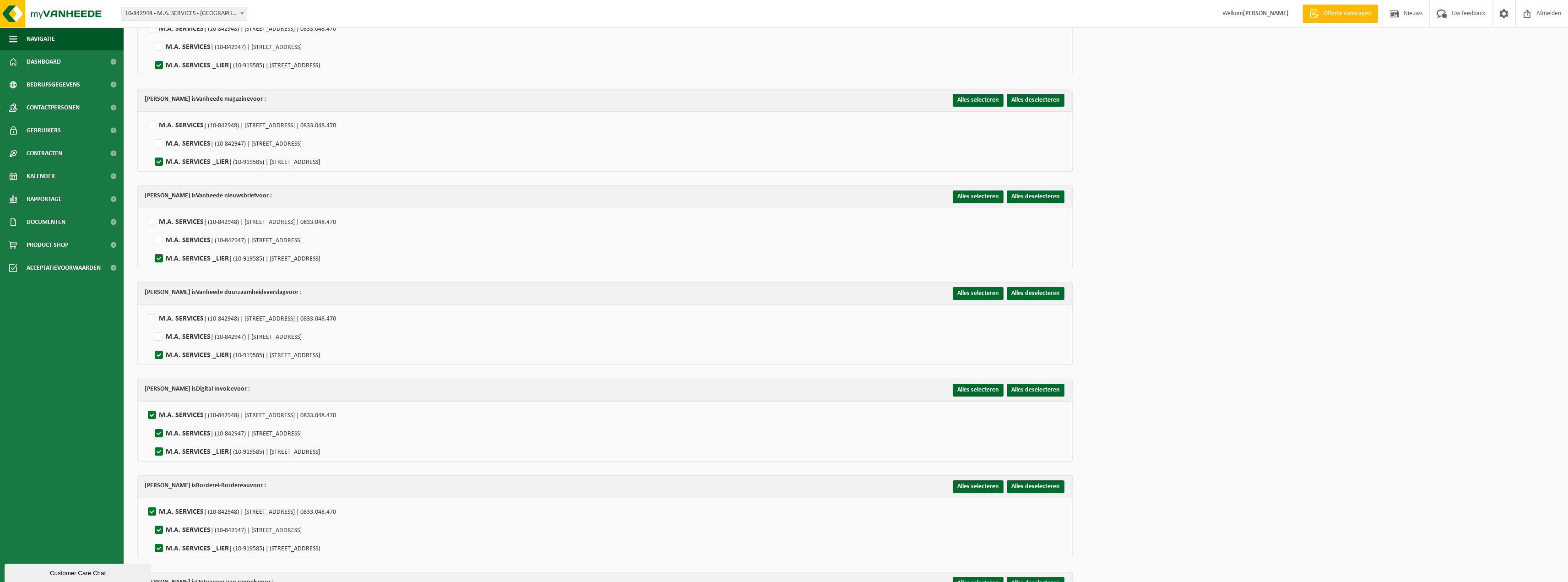
click at [145, 404] on input "M.A. SERVICES | (10-842948) | HOVENIERSSTRAAT 30, 2018 ANTWERPEN | 0833.048.470" at bounding box center [144, 403] width 1 height 1
checkbox input "false"
click at [158, 445] on label"] "M.A. SERVICES _LIER | (10-919585) | ANTWERPSESTEENWEG 491/C, 2500 LIER" at bounding box center [236, 452] width 167 height 13
click at [152, 440] on input "M.A. SERVICES _LIER | (10-919585) | ANTWERPSESTEENWEG 491/C, 2500 LIER" at bounding box center [151, 440] width 1 height 1
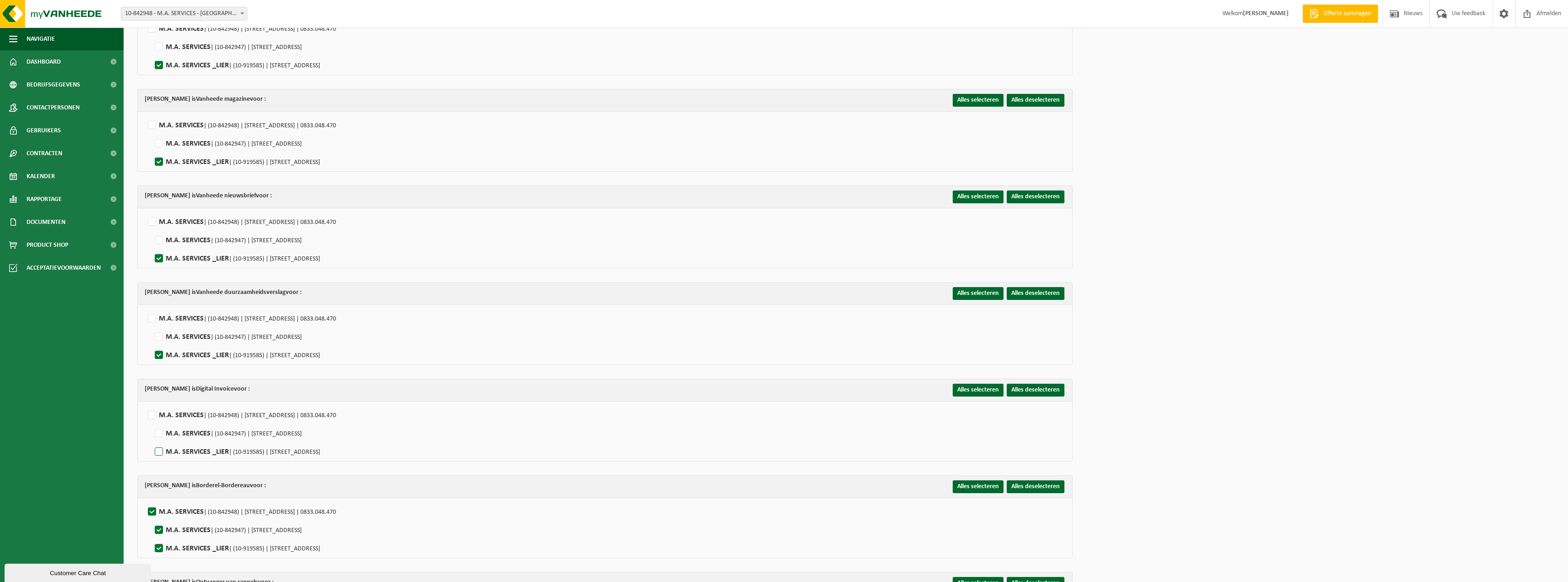
checkbox input "true"
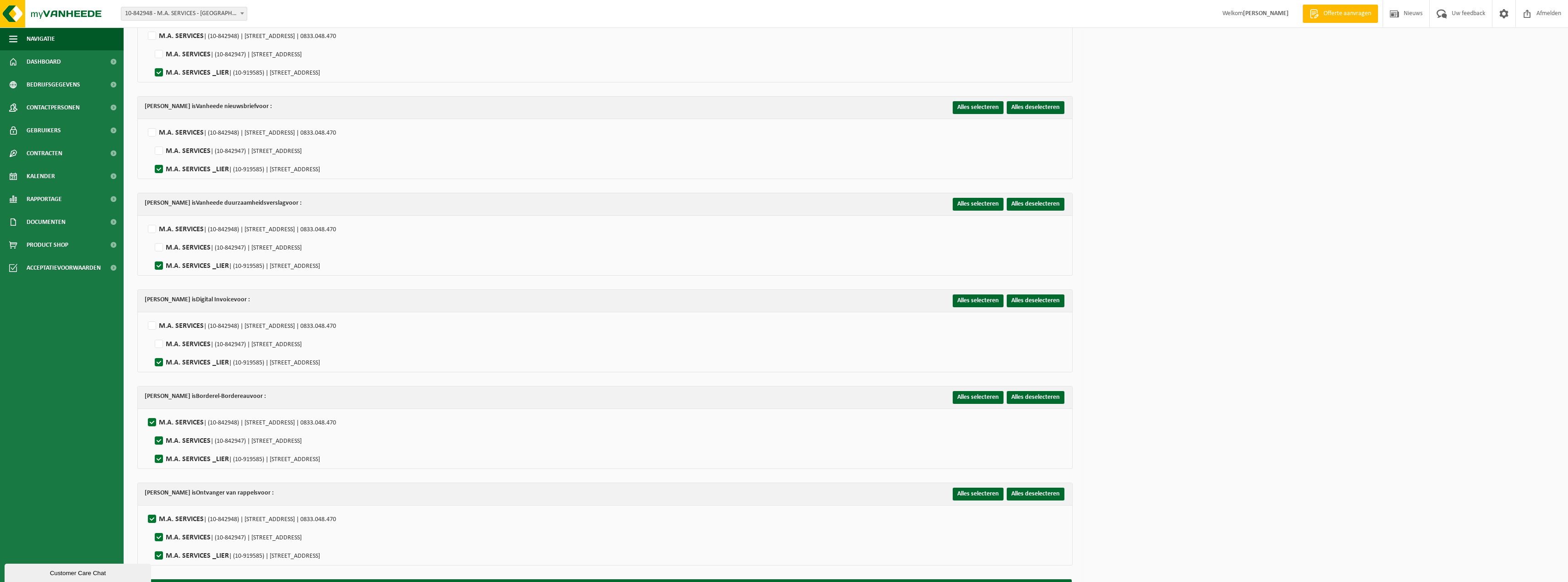
scroll to position [977, 0]
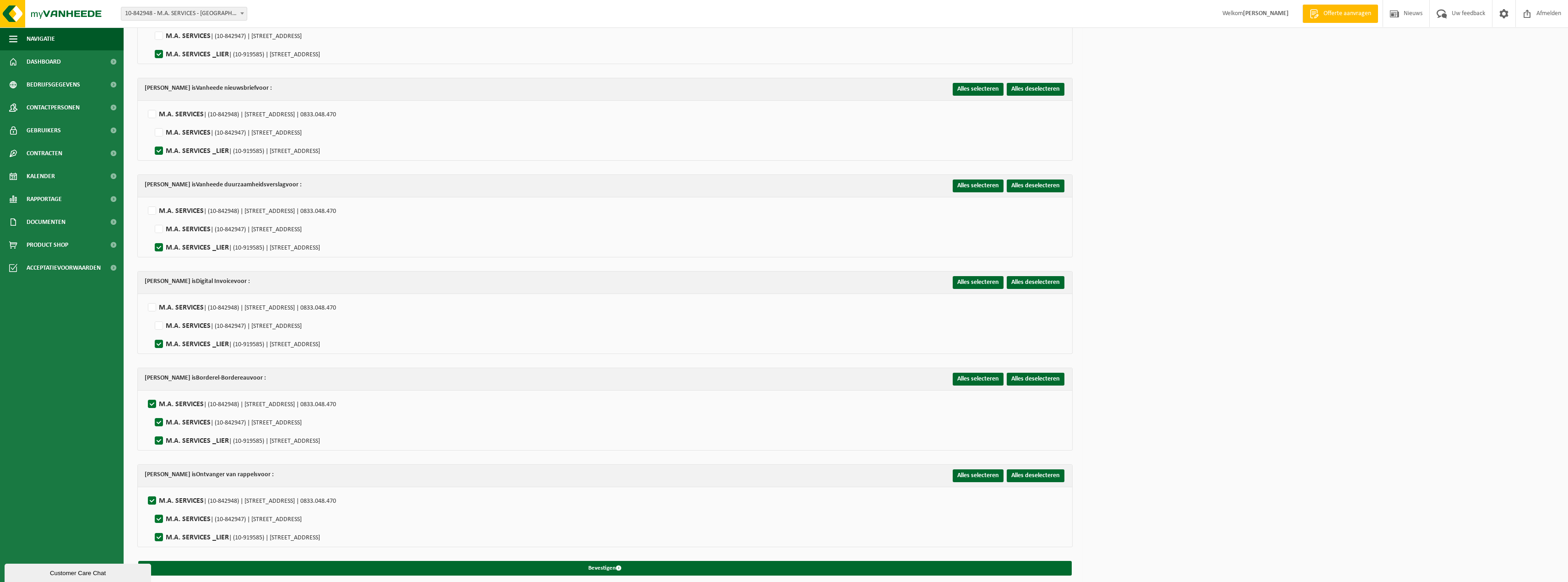
drag, startPoint x: 150, startPoint y: 397, endPoint x: 152, endPoint y: 409, distance: 12.2
click at [150, 397] on label"] "M.A. SERVICES | (10-842948) | HOVENIERSSTRAAT 30, 2018 ANTWERPEN | 0833.048.470" at bounding box center [241, 404] width 190 height 13
click at [145, 393] on input "M.A. SERVICES | (10-842948) | HOVENIERSSTRAAT 30, 2018 ANTWERPEN | 0833.048.470" at bounding box center [144, 393] width 1 height 1
checkbox input "false"
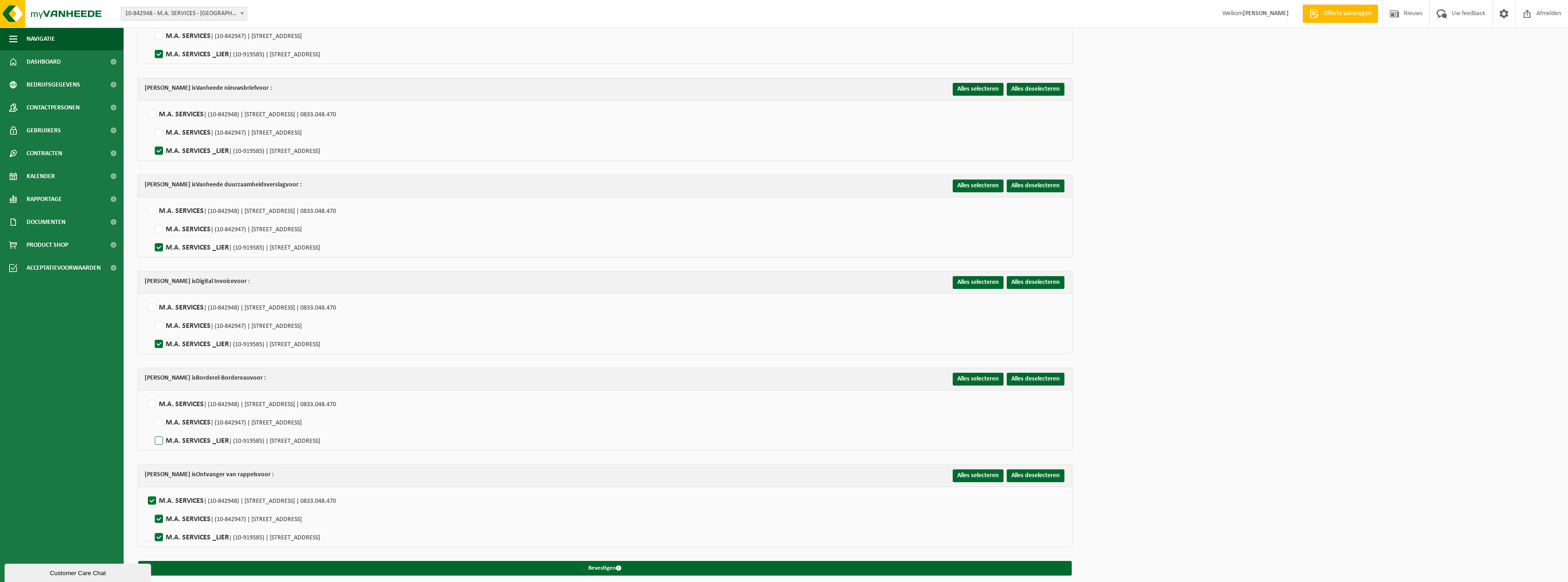
click at [156, 434] on label"] "M.A. SERVICES _LIER | (10-919585) | ANTWERPSESTEENWEG 491/C, 2500 LIER" at bounding box center [236, 441] width 167 height 13
click at [152, 430] on input "M.A. SERVICES _LIER | (10-919585) | ANTWERPSESTEENWEG 491/C, 2500 LIER" at bounding box center [151, 429] width 1 height 1
checkbox input "true"
click at [153, 489] on li "M.A. SERVICES | (10-842948) | HOVENIERSSTRAAT 30, 2018 ANTWERPEN | 0833.048.470…" at bounding box center [603, 517] width 916 height 55
click at [153, 494] on label"] "M.A. SERVICES | (10-842948) | HOVENIERSSTRAAT 30, 2018 ANTWERPEN | 0833.048.470" at bounding box center [241, 501] width 190 height 13
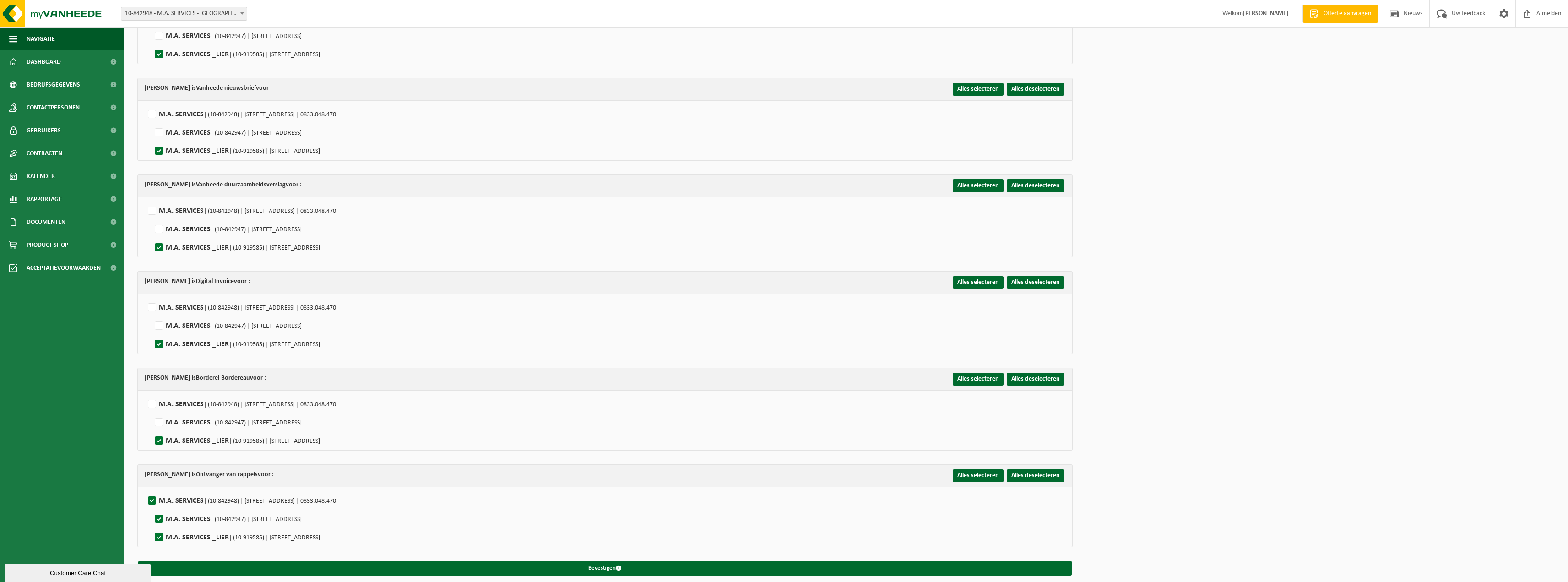
click at [145, 489] on input "M.A. SERVICES | (10-842948) | HOVENIERSSTRAAT 30, 2018 ANTWERPEN | 0833.048.470" at bounding box center [144, 489] width 1 height 1
checkbox input "false"
click at [158, 532] on label"] "M.A. SERVICES _LIER | (10-919585) | ANTWERPSESTEENWEG 491/C, 2500 LIER" at bounding box center [236, 538] width 167 height 13
click at [152, 526] on input "M.A. SERVICES _LIER | (10-919585) | ANTWERPSESTEENWEG 491/C, 2500 LIER" at bounding box center [151, 526] width 1 height 1
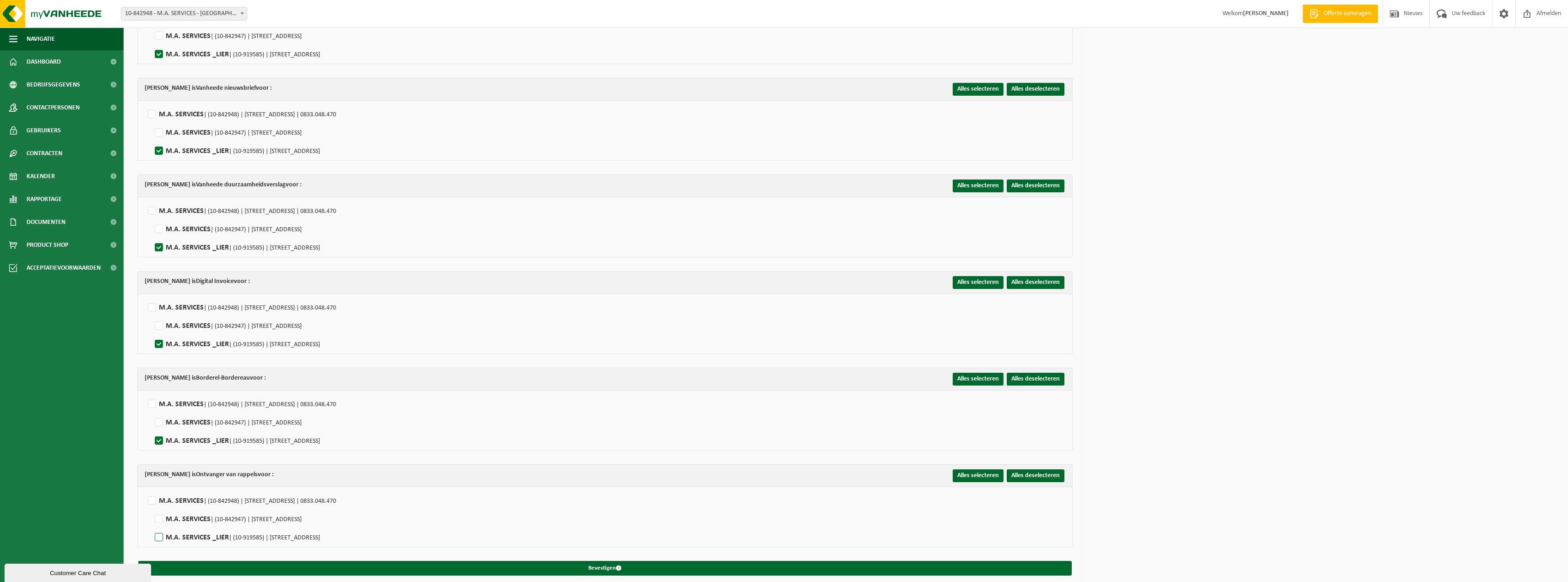
checkbox input "true"
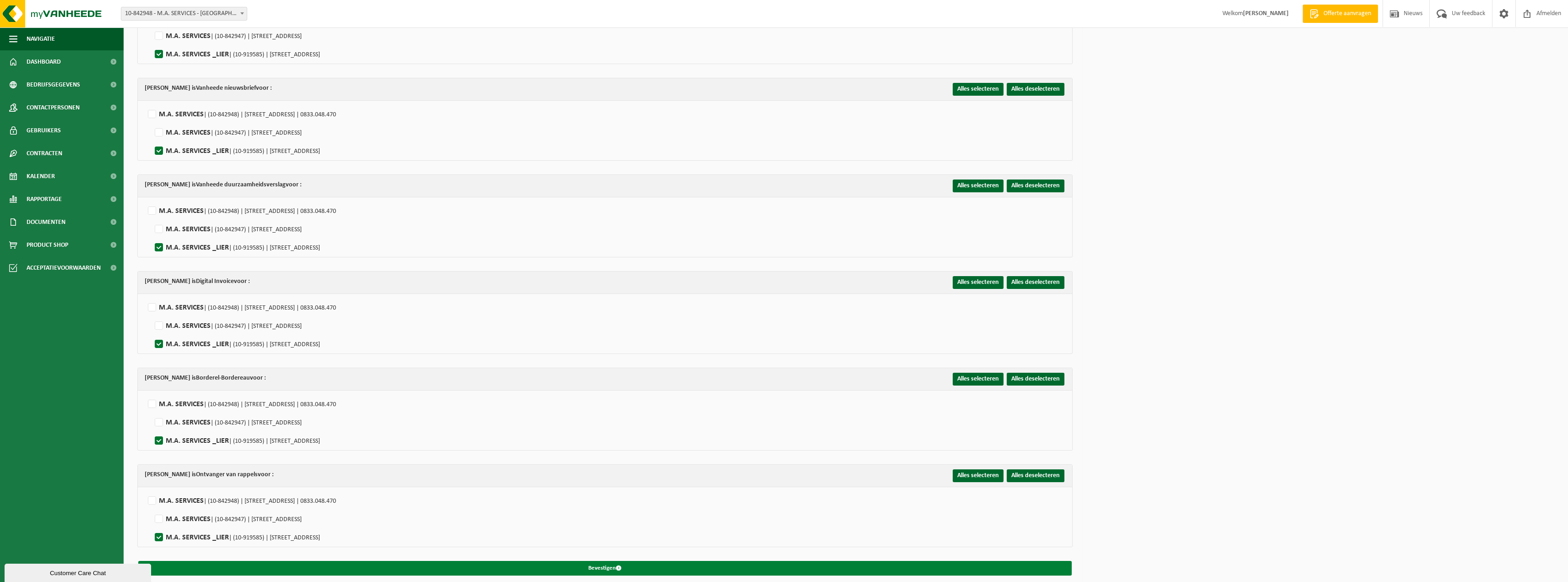
click at [590, 561] on button "Bevestigen" at bounding box center [605, 569] width 934 height 15
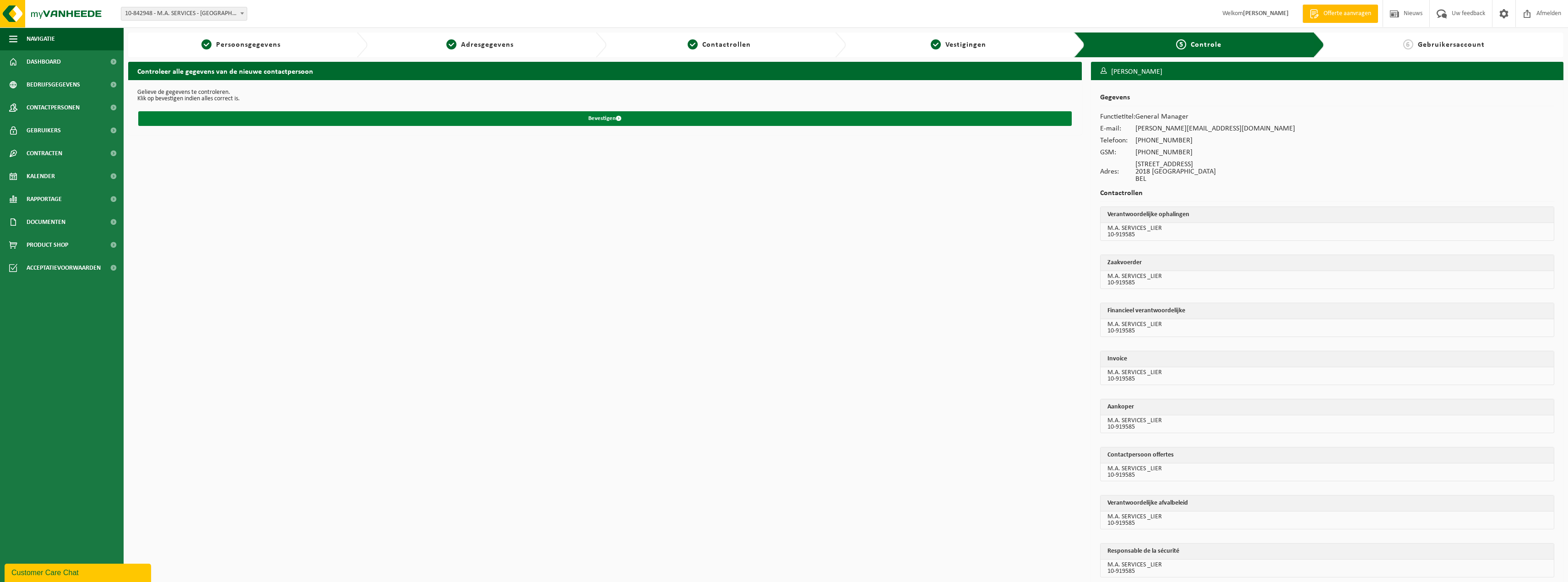
click at [601, 119] on button "Bevestigen" at bounding box center [605, 119] width 934 height 15
